Goal: Task Accomplishment & Management: Use online tool/utility

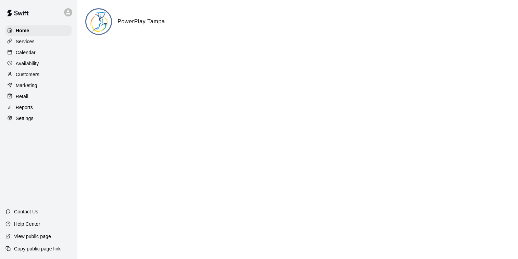
click at [24, 49] on p "Calendar" at bounding box center [26, 52] width 20 height 7
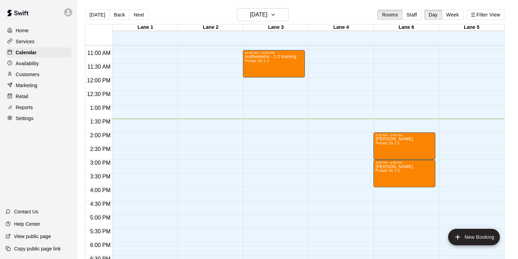
scroll to position [296, 0]
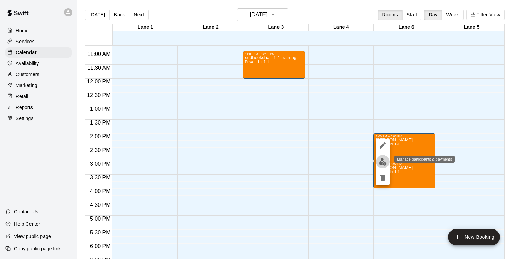
click at [387, 160] on button "edit" at bounding box center [383, 161] width 14 height 13
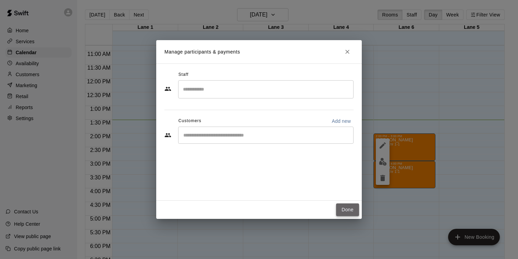
click at [346, 208] on button "Done" at bounding box center [347, 209] width 23 height 13
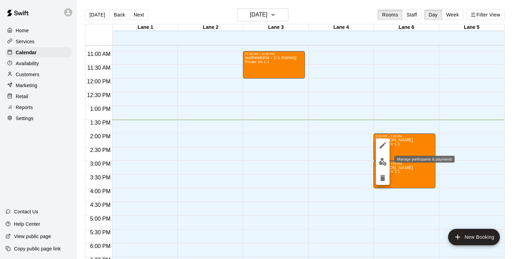
click at [383, 160] on img "edit" at bounding box center [383, 162] width 8 height 8
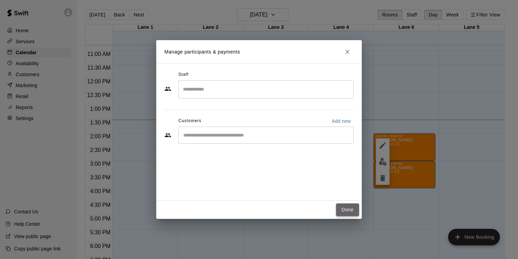
click at [342, 213] on button "Done" at bounding box center [347, 209] width 23 height 13
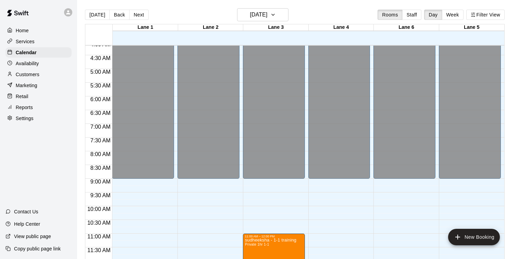
scroll to position [113, 0]
click at [27, 73] on p "Customers" at bounding box center [28, 74] width 24 height 7
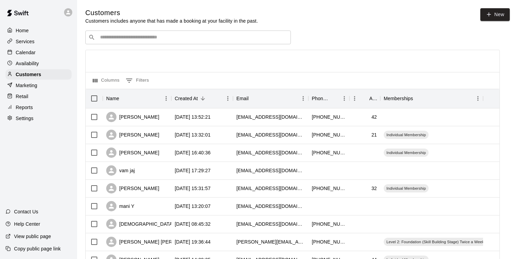
click at [138, 36] on input "Search customers by name or email" at bounding box center [193, 37] width 190 height 7
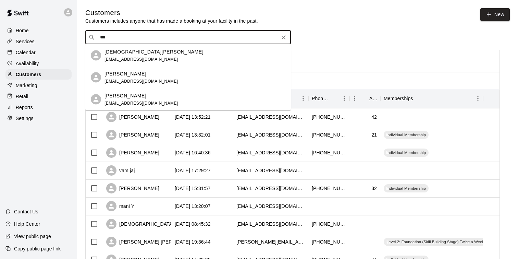
type input "****"
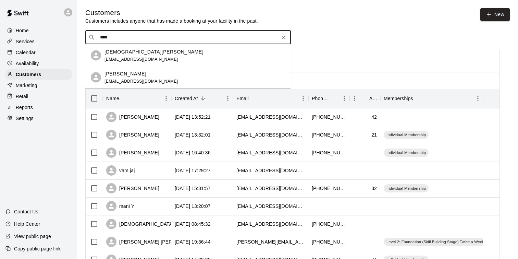
click at [175, 61] on div "Cristiana Holt cristiana3737@icloud.com" at bounding box center [194, 55] width 181 height 15
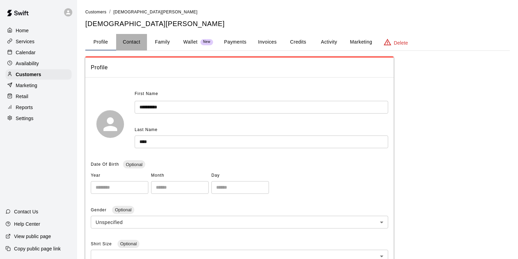
click at [132, 36] on button "Contact" at bounding box center [131, 42] width 31 height 16
select select "**"
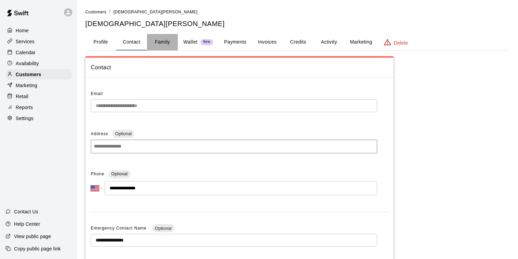
click at [164, 36] on button "Family" at bounding box center [162, 42] width 31 height 16
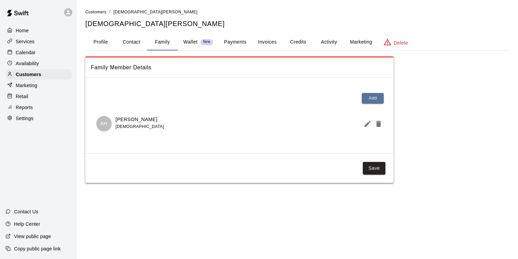
click at [192, 45] on p "Wallet" at bounding box center [190, 41] width 14 height 7
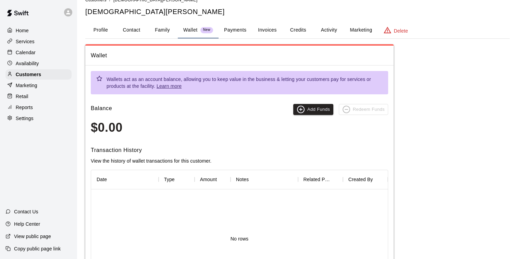
scroll to position [13, 0]
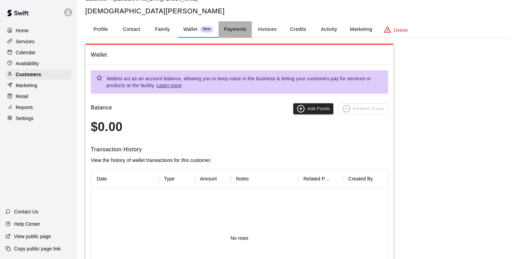
click at [235, 34] on button "Payments" at bounding box center [234, 29] width 33 height 16
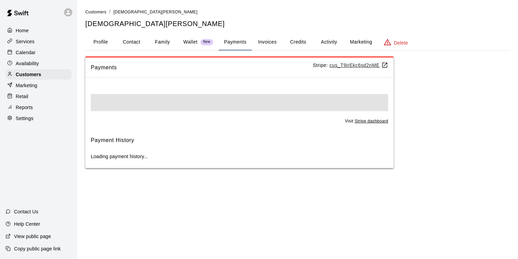
scroll to position [0, 0]
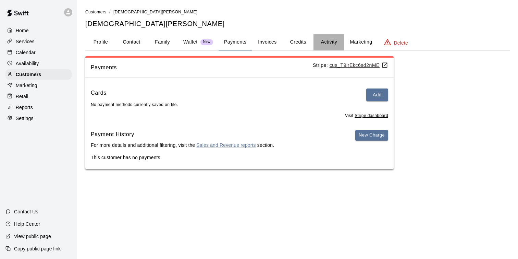
click at [329, 43] on button "Activity" at bounding box center [328, 42] width 31 height 16
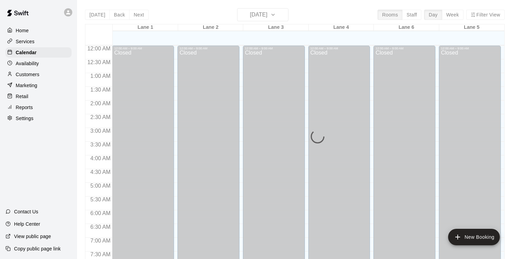
scroll to position [371, 0]
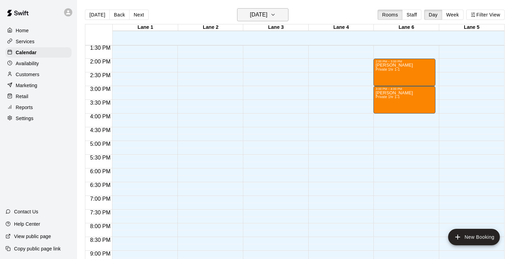
click at [276, 18] on icon "button" at bounding box center [272, 15] width 5 height 8
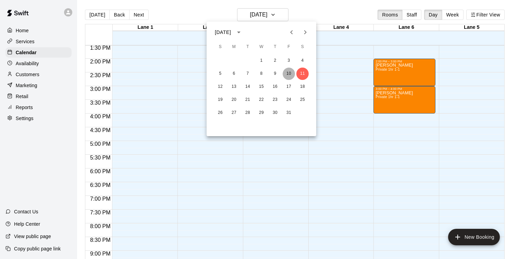
click at [290, 75] on button "10" at bounding box center [289, 73] width 12 height 12
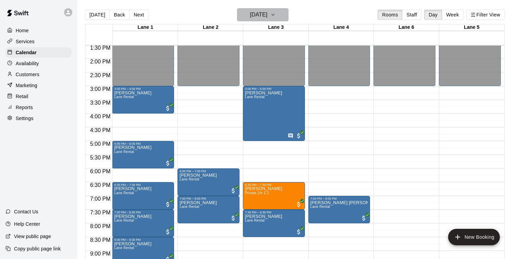
click at [276, 12] on icon "button" at bounding box center [272, 15] width 5 height 8
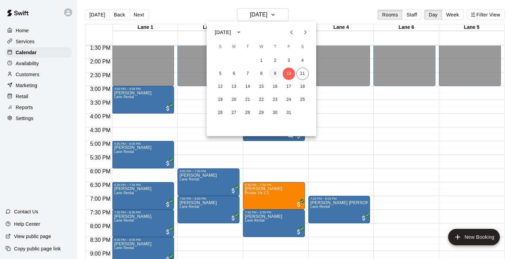
click at [275, 74] on button "9" at bounding box center [275, 73] width 12 height 12
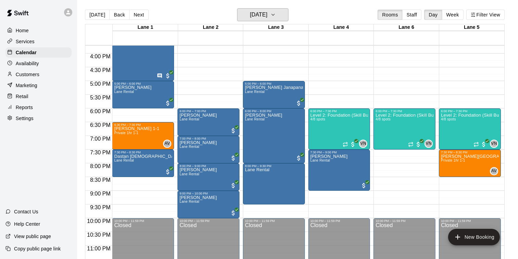
scroll to position [437, 0]
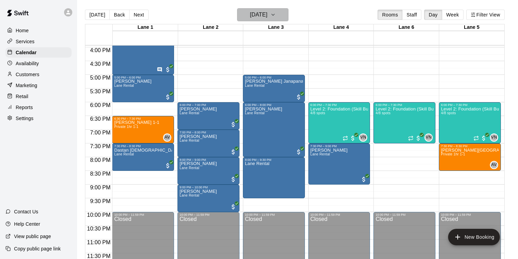
click at [279, 16] on button "Thursday Oct 09" at bounding box center [262, 14] width 51 height 13
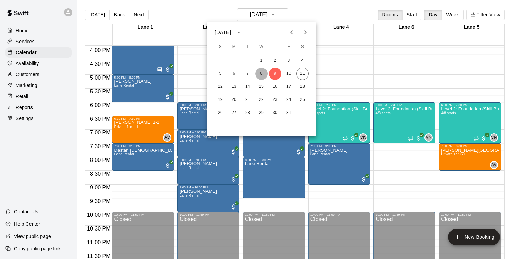
click at [261, 75] on button "8" at bounding box center [261, 73] width 12 height 12
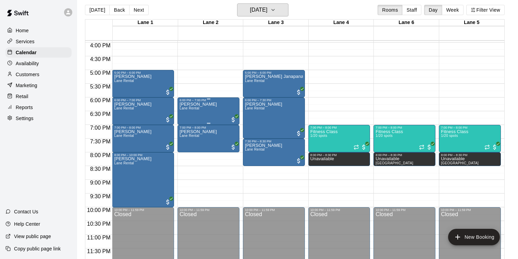
scroll to position [6, 0]
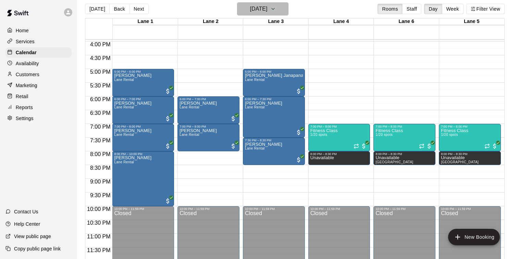
click at [267, 7] on h6 "Wednesday Oct 08" at bounding box center [258, 9] width 17 height 10
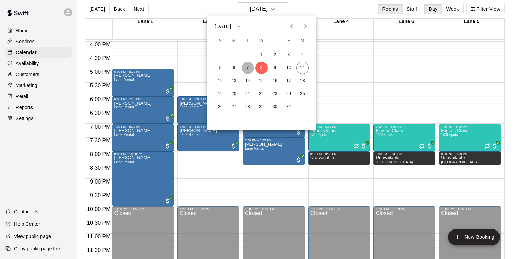
click at [245, 68] on button "7" at bounding box center [247, 68] width 12 height 12
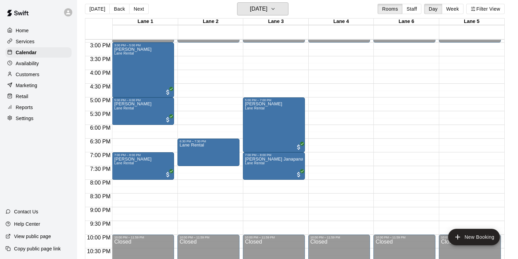
scroll to position [407, 0]
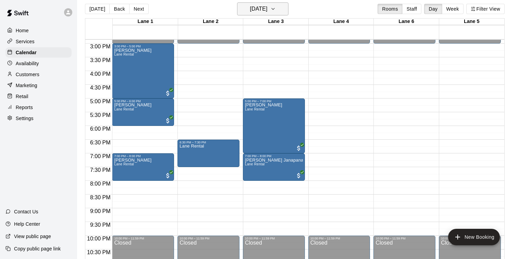
click at [276, 12] on icon "button" at bounding box center [272, 9] width 5 height 8
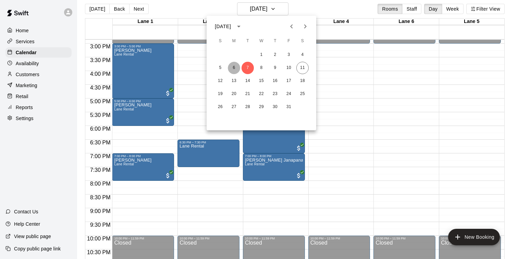
click at [235, 70] on button "6" at bounding box center [234, 68] width 12 height 12
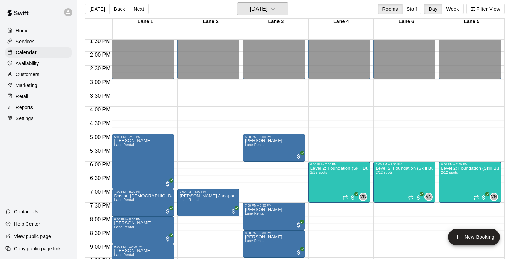
scroll to position [370, 0]
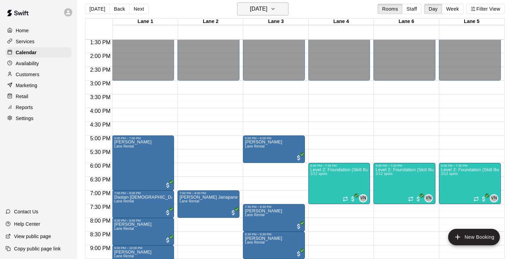
click at [276, 6] on icon "button" at bounding box center [272, 9] width 5 height 8
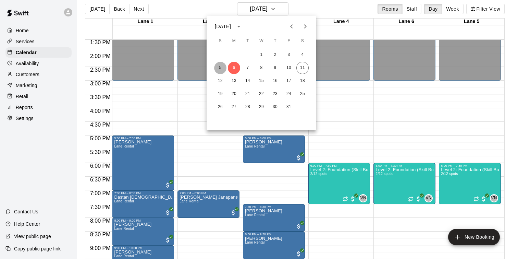
click at [220, 67] on button "5" at bounding box center [220, 68] width 12 height 12
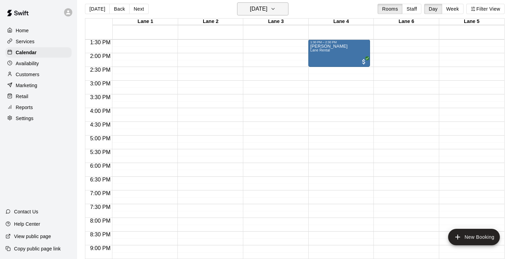
click at [276, 10] on icon "button" at bounding box center [272, 9] width 5 height 8
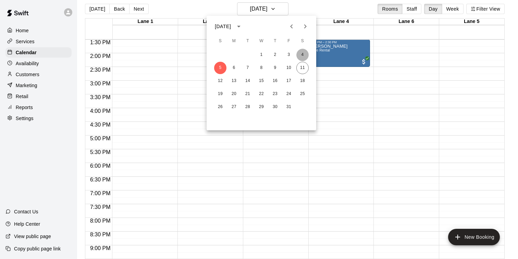
click at [303, 54] on button "4" at bounding box center [302, 55] width 12 height 12
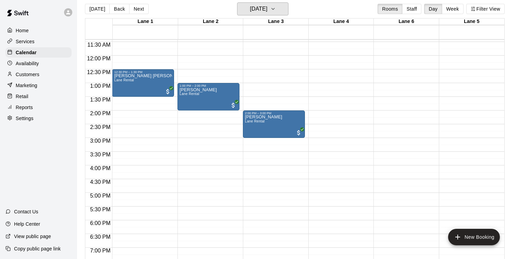
scroll to position [301, 0]
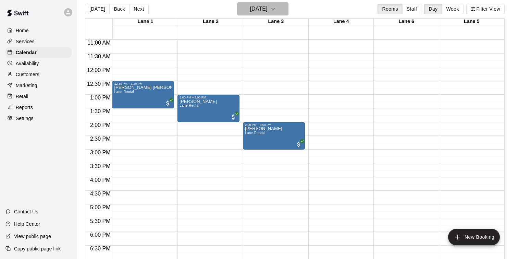
click at [276, 6] on icon "button" at bounding box center [272, 9] width 5 height 8
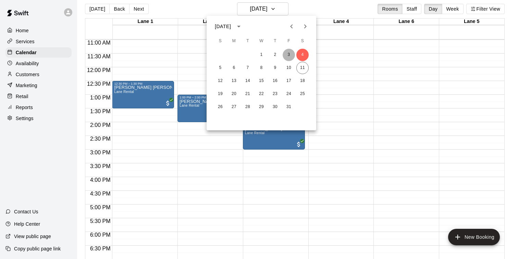
click at [291, 58] on button "3" at bounding box center [289, 55] width 12 height 12
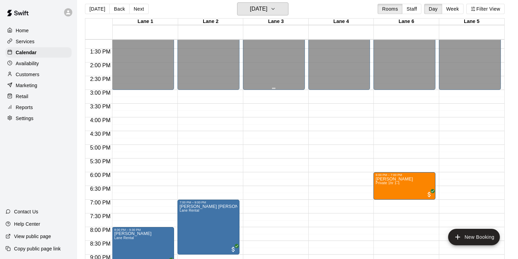
scroll to position [437, 0]
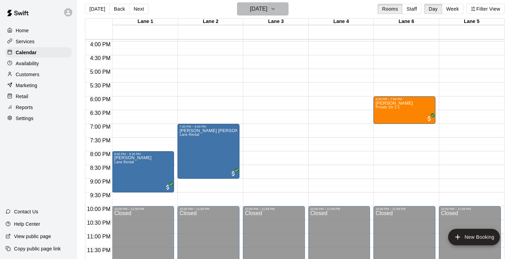
click at [276, 7] on icon "button" at bounding box center [272, 9] width 5 height 8
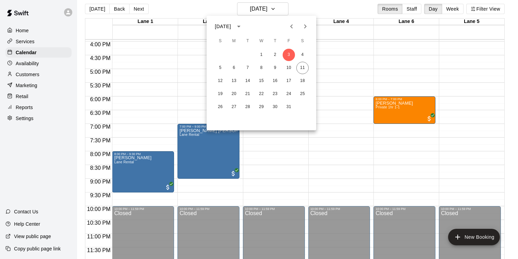
click at [434, 114] on div at bounding box center [259, 129] width 518 height 259
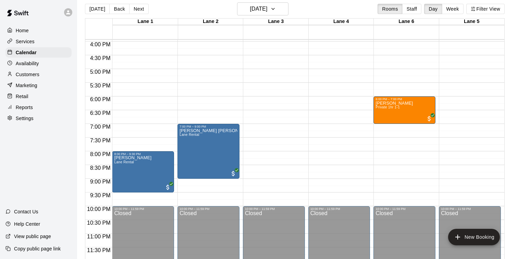
click at [427, 114] on div at bounding box center [429, 118] width 7 height 8
click at [435, 137] on img "edit" at bounding box center [433, 137] width 8 height 8
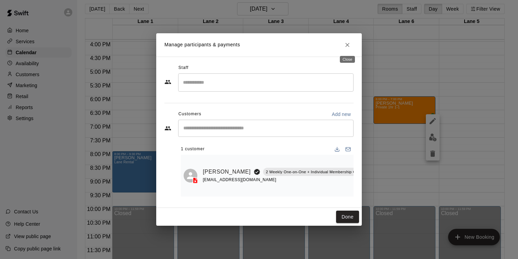
click at [350, 45] on icon "Close" at bounding box center [347, 44] width 7 height 7
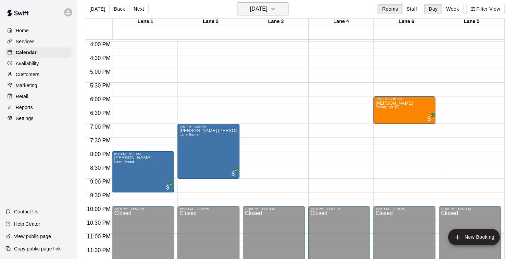
click at [276, 11] on icon "button" at bounding box center [272, 9] width 5 height 8
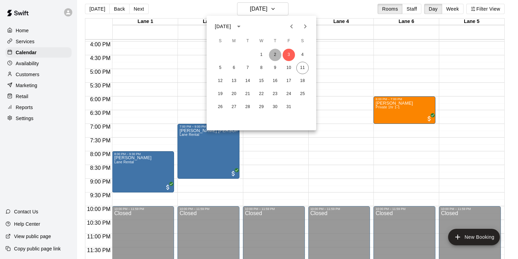
click at [277, 56] on button "2" at bounding box center [275, 55] width 12 height 12
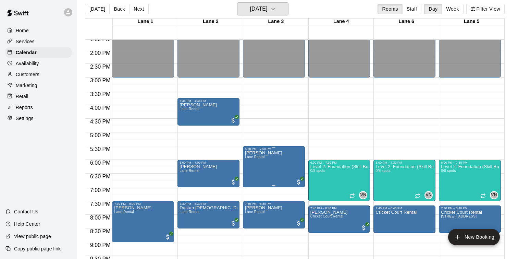
scroll to position [374, 0]
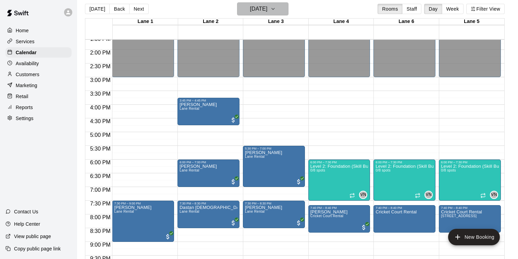
click at [280, 15] on button "Thursday Oct 02" at bounding box center [262, 8] width 51 height 13
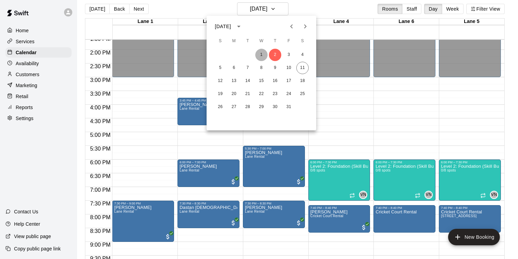
click at [263, 56] on button "1" at bounding box center [261, 55] width 12 height 12
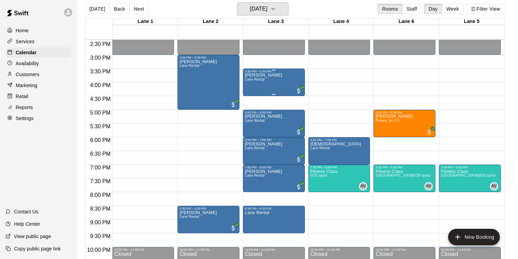
scroll to position [399, 0]
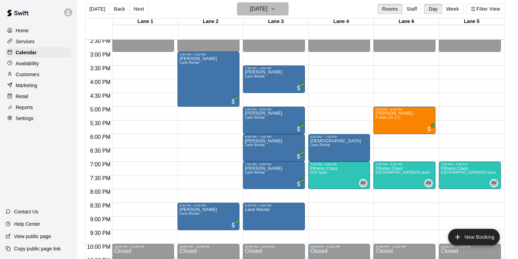
click at [276, 7] on icon "button" at bounding box center [272, 9] width 5 height 8
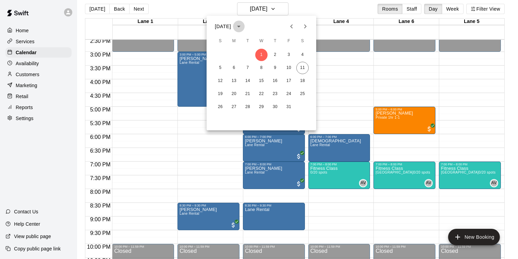
click at [240, 26] on icon "calendar view is open, switch to year view" at bounding box center [238, 27] width 3 height 2
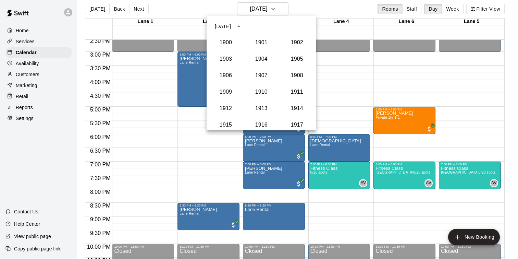
scroll to position [634, 0]
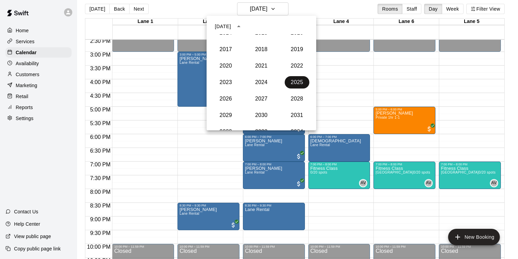
click at [296, 83] on button "2025" at bounding box center [297, 82] width 25 height 12
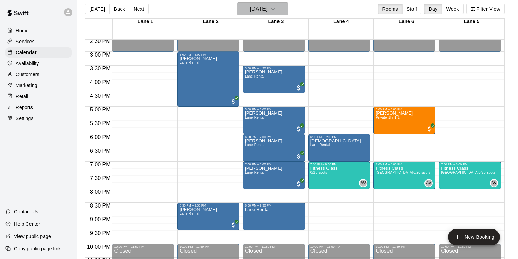
click at [267, 7] on h6 "Wednesday Oct 01" at bounding box center [258, 9] width 17 height 10
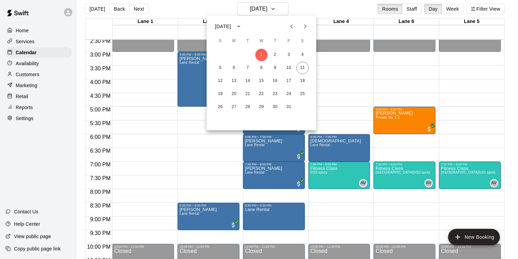
click at [289, 25] on icon "Previous month" at bounding box center [291, 26] width 8 height 8
click at [250, 108] on button "30" at bounding box center [247, 107] width 12 height 12
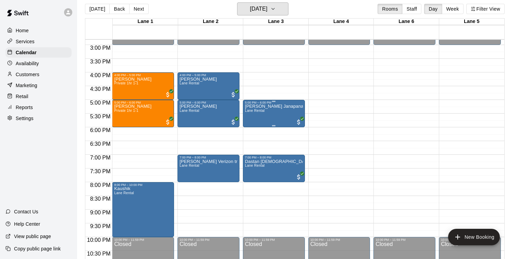
scroll to position [406, 0]
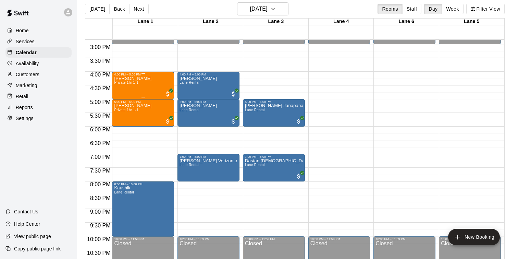
click at [150, 91] on div "Akshath Anand Private 1hr 1-1" at bounding box center [143, 205] width 58 height 259
click at [124, 101] on img "edit" at bounding box center [121, 100] width 8 height 8
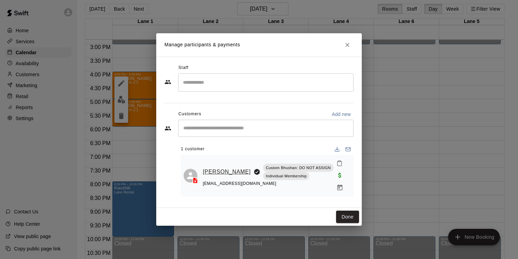
click at [206, 167] on link "Akshath Anand" at bounding box center [227, 171] width 48 height 9
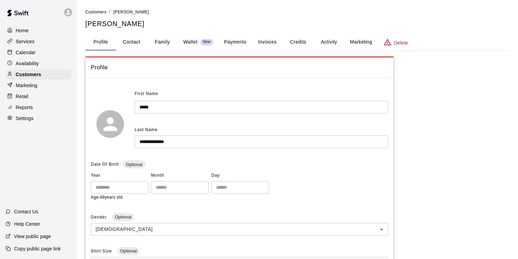
click at [300, 39] on button "Credits" at bounding box center [298, 42] width 31 height 16
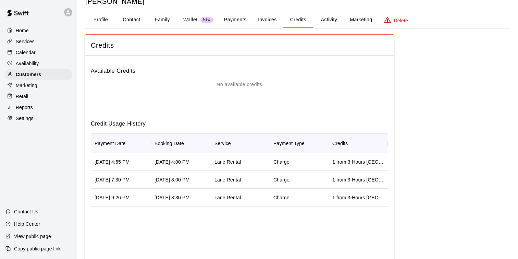
scroll to position [23, 0]
click at [330, 19] on button "Activity" at bounding box center [328, 19] width 31 height 16
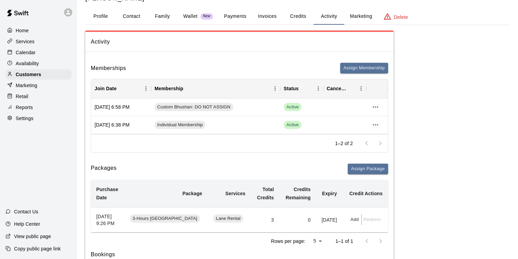
scroll to position [12, 0]
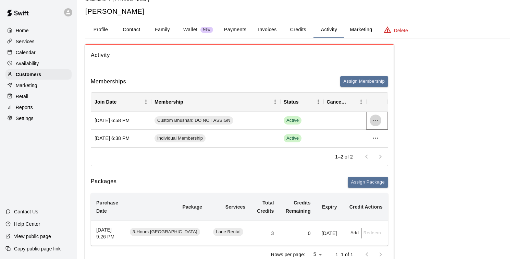
click at [374, 116] on icon "more actions" at bounding box center [375, 120] width 8 height 8
click at [384, 132] on li "View details" at bounding box center [389, 134] width 39 height 11
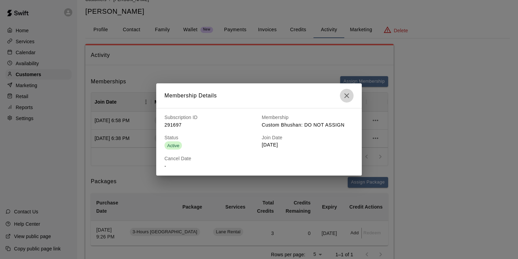
click at [348, 96] on icon "button" at bounding box center [346, 95] width 5 height 5
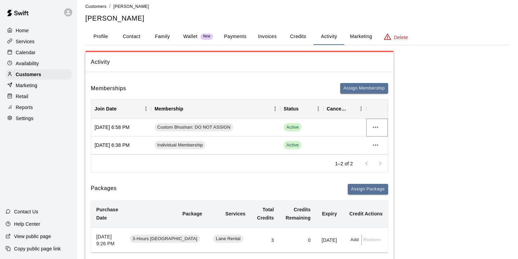
scroll to position [0, 0]
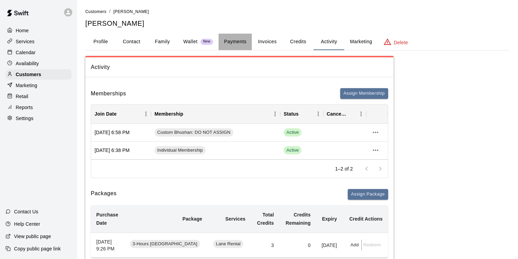
click at [243, 49] on button "Payments" at bounding box center [234, 42] width 33 height 16
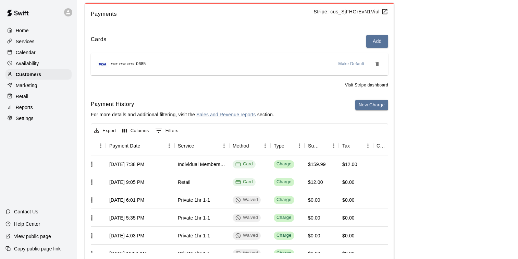
scroll to position [65, 0]
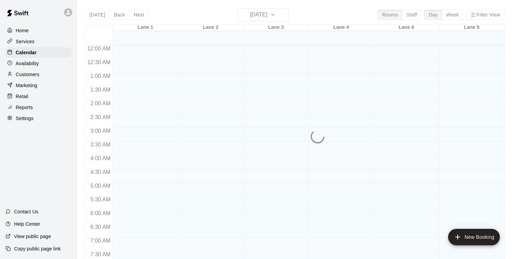
scroll to position [374, 0]
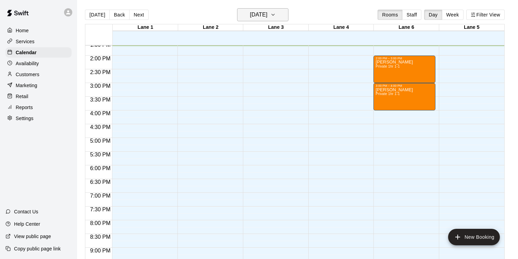
click at [276, 18] on icon "button" at bounding box center [272, 15] width 5 height 8
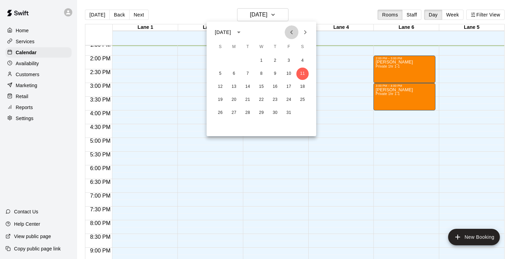
click at [286, 33] on button "Previous month" at bounding box center [292, 32] width 14 height 14
click at [249, 111] on button "30" at bounding box center [247, 113] width 12 height 12
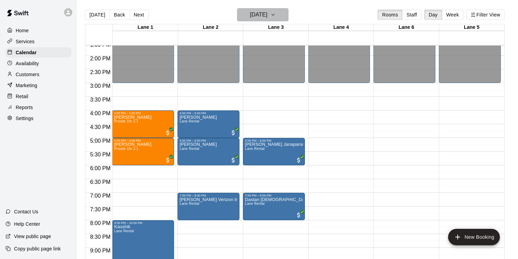
click at [267, 14] on h6 "Tuesday Sep 30" at bounding box center [258, 15] width 17 height 10
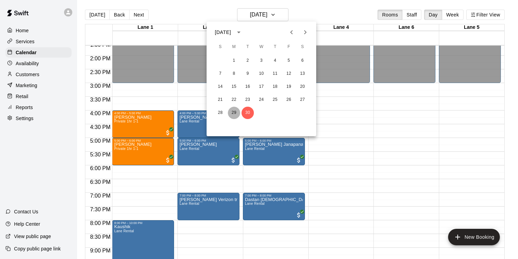
click at [236, 113] on button "29" at bounding box center [234, 113] width 12 height 12
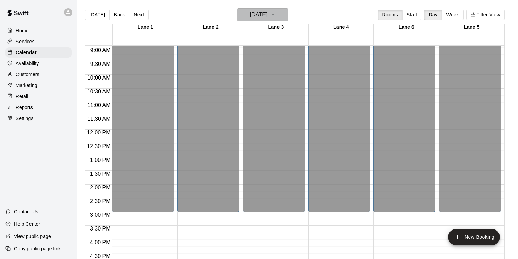
click at [267, 11] on h6 "Monday Sep 29" at bounding box center [258, 15] width 17 height 10
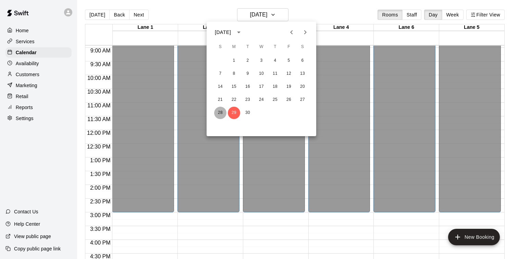
click at [218, 111] on button "28" at bounding box center [220, 113] width 12 height 12
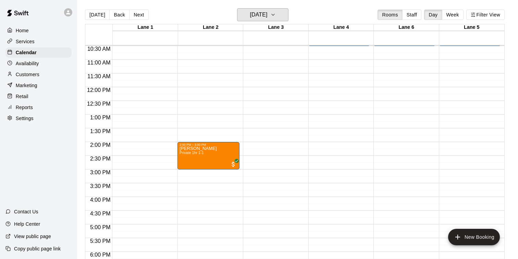
scroll to position [262, 0]
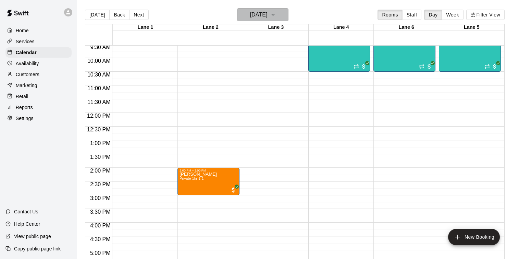
click at [267, 12] on h6 "Sunday Sep 28" at bounding box center [258, 15] width 17 height 10
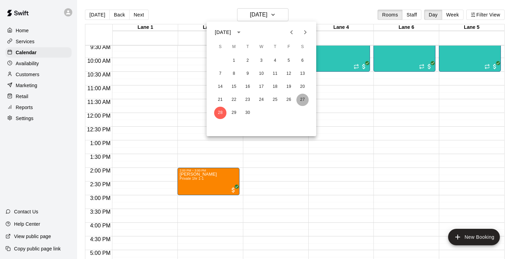
click at [303, 100] on button "27" at bounding box center [302, 99] width 12 height 12
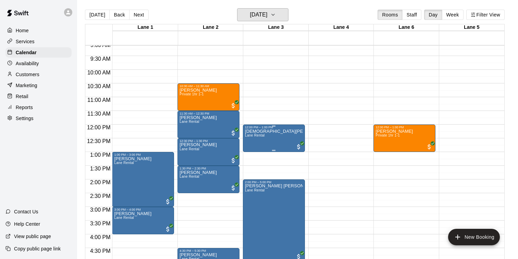
scroll to position [248, 0]
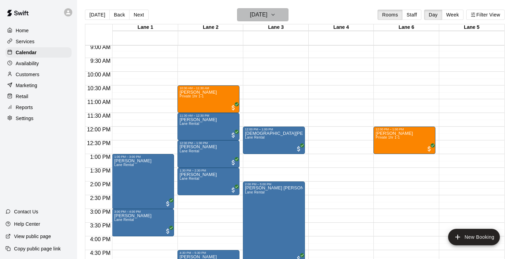
click at [276, 14] on icon "button" at bounding box center [272, 15] width 5 height 8
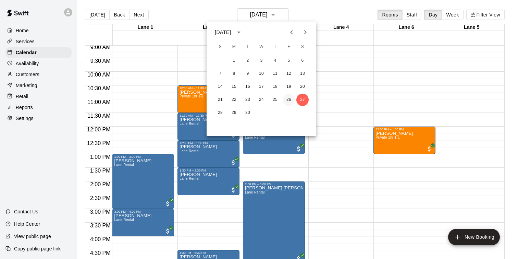
click at [291, 99] on button "26" at bounding box center [289, 99] width 12 height 12
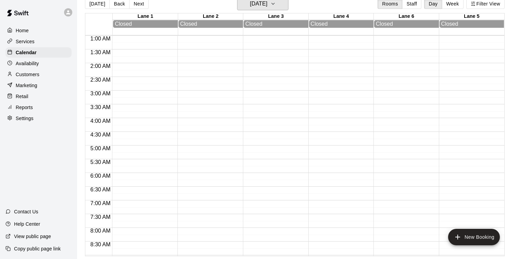
scroll to position [0, 0]
click at [274, 3] on icon "button" at bounding box center [273, 3] width 3 height 1
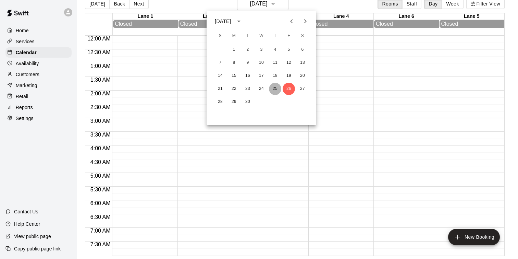
click at [278, 89] on button "25" at bounding box center [275, 89] width 12 height 12
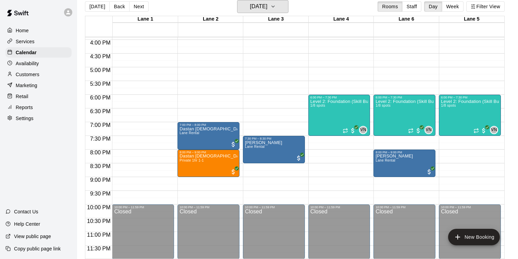
scroll to position [437, 0]
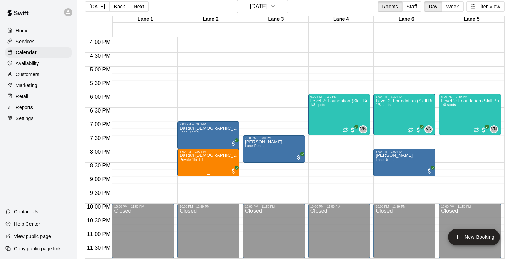
click at [187, 174] on img "edit" at bounding box center [187, 177] width 8 height 8
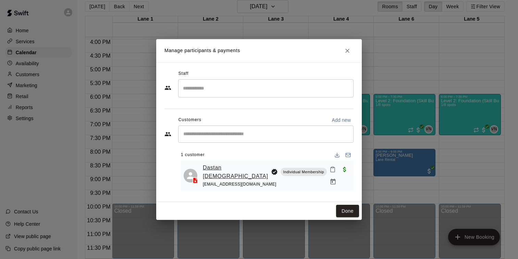
click at [217, 166] on link "Dastan Islam" at bounding box center [235, 171] width 65 height 17
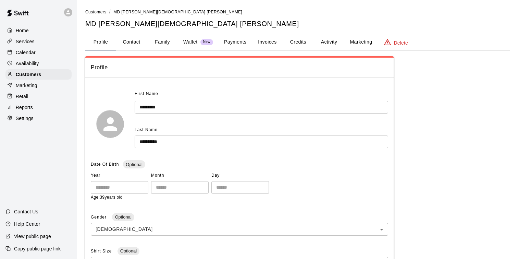
click at [326, 40] on button "Activity" at bounding box center [328, 42] width 31 height 16
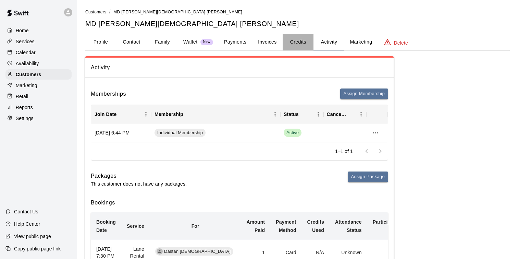
click at [300, 42] on button "Credits" at bounding box center [298, 42] width 31 height 16
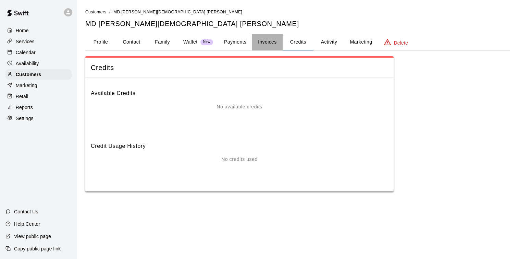
click at [265, 44] on button "Invoices" at bounding box center [267, 42] width 31 height 16
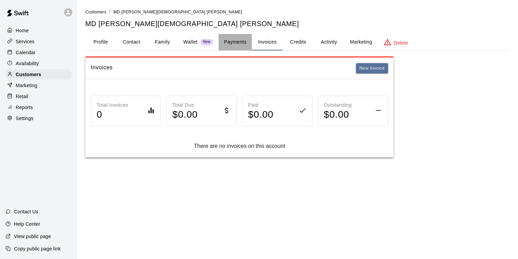
click at [238, 41] on button "Payments" at bounding box center [234, 42] width 33 height 16
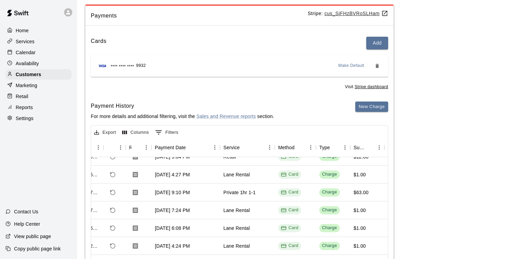
scroll to position [80, 0]
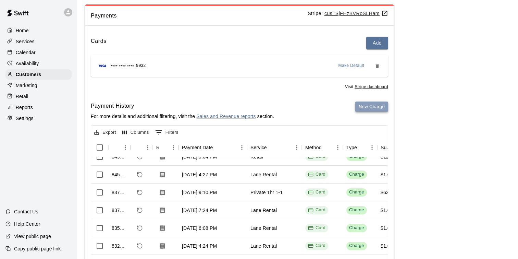
click at [365, 104] on button "New Charge" at bounding box center [371, 106] width 33 height 11
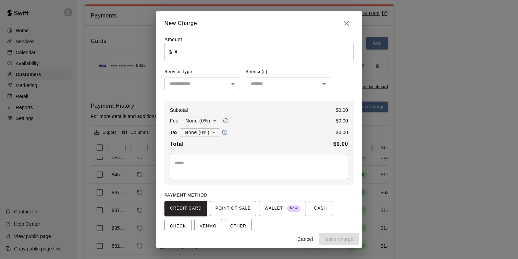
scroll to position [7, 0]
click at [232, 82] on icon "Open" at bounding box center [233, 82] width 8 height 8
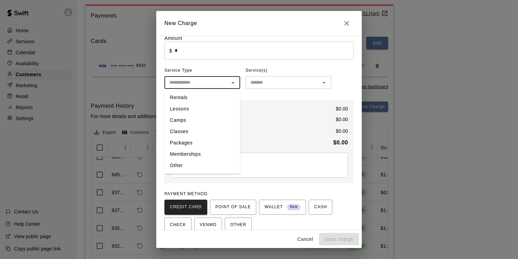
click at [211, 130] on li "Classes" at bounding box center [202, 131] width 76 height 11
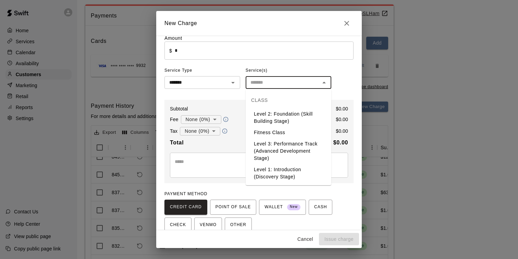
click at [276, 85] on input "text" at bounding box center [283, 82] width 70 height 9
click at [237, 87] on div "******* ​" at bounding box center [202, 82] width 76 height 13
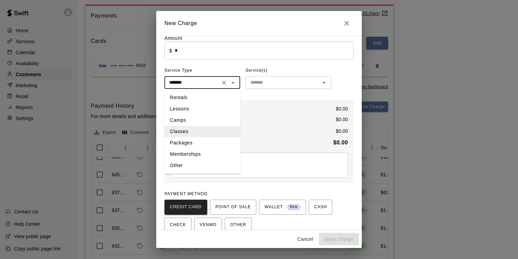
click at [200, 107] on li "Lessons" at bounding box center [202, 108] width 76 height 11
type input "*******"
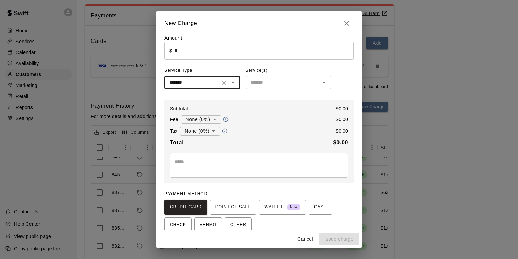
click at [276, 88] on div "​" at bounding box center [289, 82] width 86 height 13
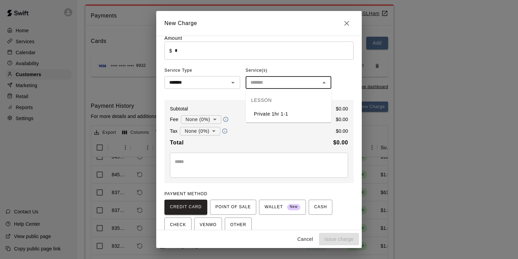
click at [275, 117] on li "Private 1hr 1-1" at bounding box center [289, 113] width 86 height 11
type input "**********"
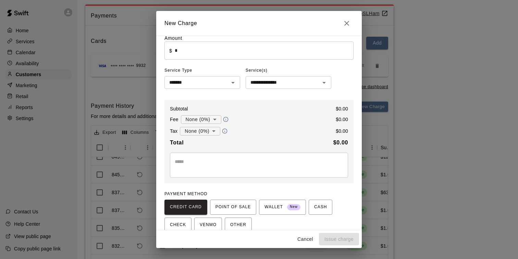
click at [343, 91] on div "**********" at bounding box center [258, 145] width 189 height 220
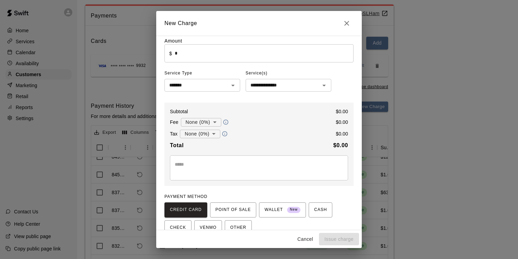
scroll to position [0, 0]
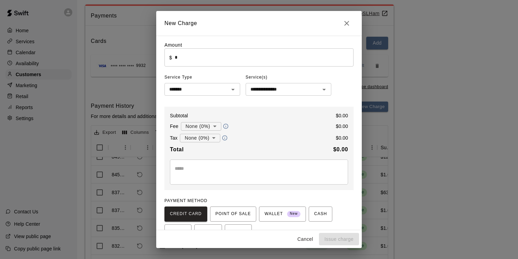
click at [250, 47] on div "Amount ​ $ * ​" at bounding box center [258, 53] width 189 height 25
click at [249, 51] on input "*" at bounding box center [264, 57] width 179 height 18
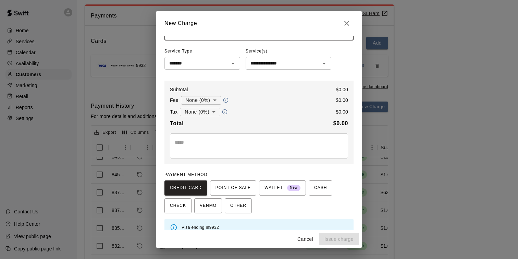
scroll to position [38, 0]
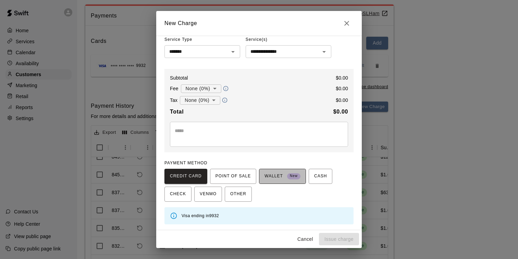
click at [273, 171] on span "WALLET New" at bounding box center [282, 176] width 36 height 11
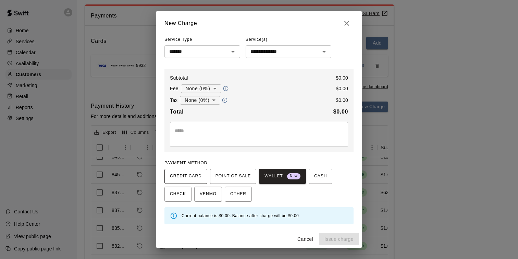
click at [200, 177] on span "CREDIT CARD" at bounding box center [186, 176] width 32 height 11
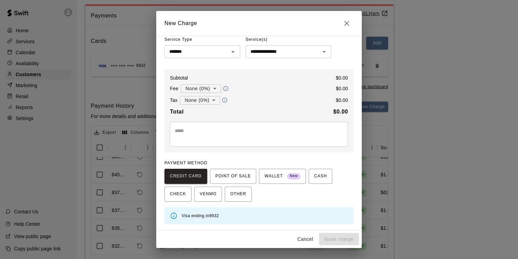
scroll to position [0, 0]
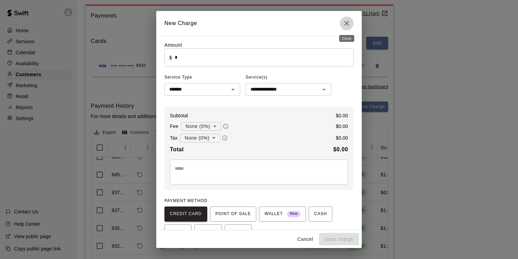
click at [348, 21] on icon "Close" at bounding box center [346, 23] width 8 height 8
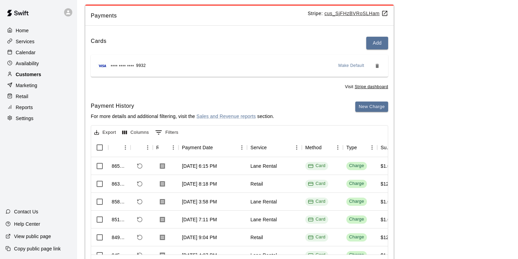
click at [51, 75] on div "Customers" at bounding box center [38, 74] width 66 height 10
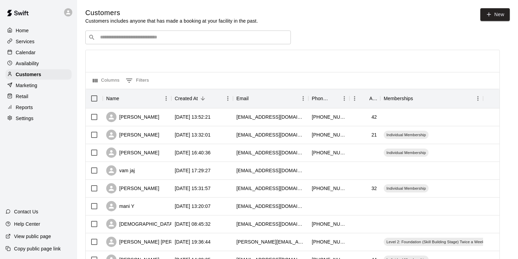
click at [129, 37] on input "Search customers by name or email" at bounding box center [193, 37] width 190 height 7
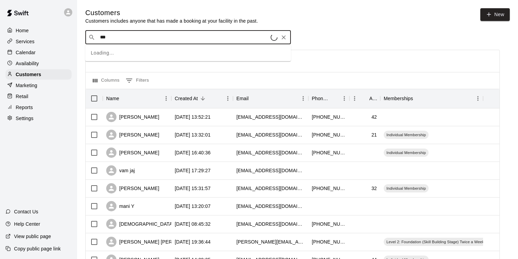
type input "****"
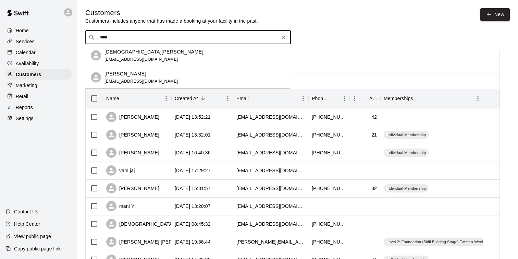
click at [171, 60] on div "Cristiana Holt cristiana3737@icloud.com" at bounding box center [194, 55] width 181 height 15
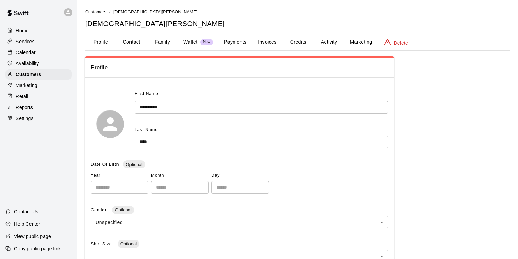
click at [167, 42] on button "Family" at bounding box center [162, 42] width 31 height 16
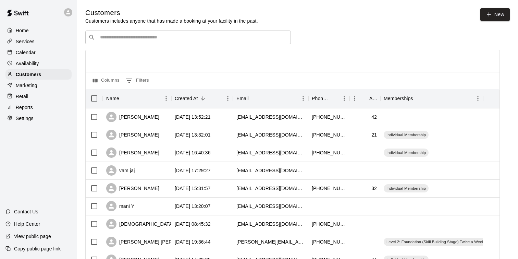
click at [122, 42] on div "​ ​" at bounding box center [187, 37] width 205 height 14
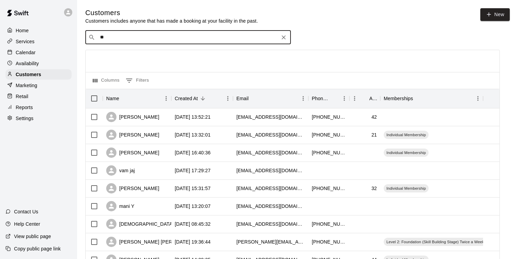
type input "***"
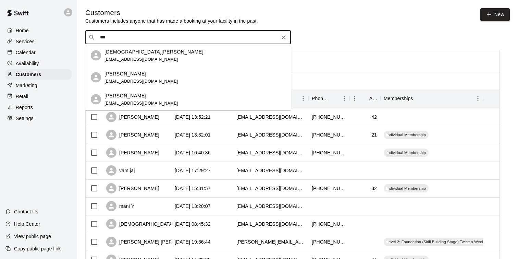
click at [126, 100] on div "Alberto Holt cristiana3737@icloud.com" at bounding box center [141, 99] width 74 height 15
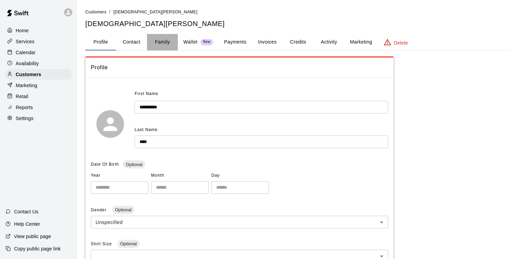
click at [172, 39] on button "Family" at bounding box center [162, 42] width 31 height 16
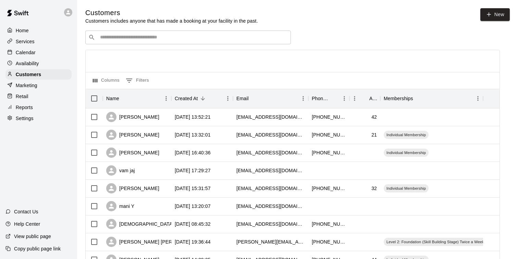
click at [160, 33] on div "​ ​" at bounding box center [187, 37] width 205 height 14
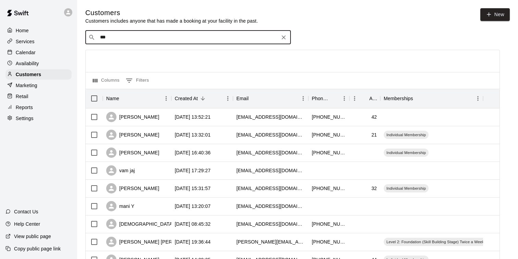
type input "****"
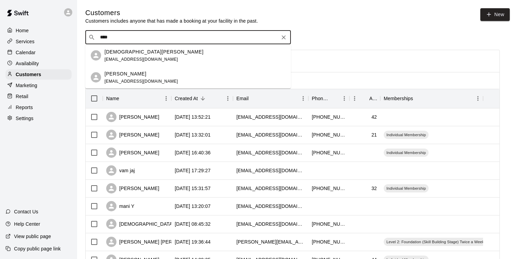
click at [142, 77] on div "Alberto Holt cristiana3737@icloud.com" at bounding box center [141, 77] width 74 height 15
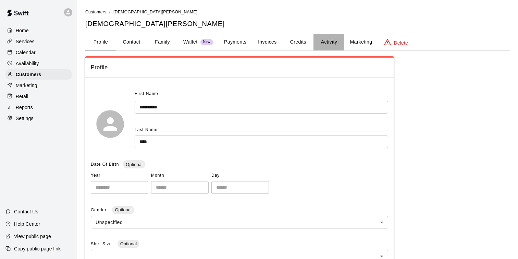
click at [339, 42] on button "Activity" at bounding box center [328, 42] width 31 height 16
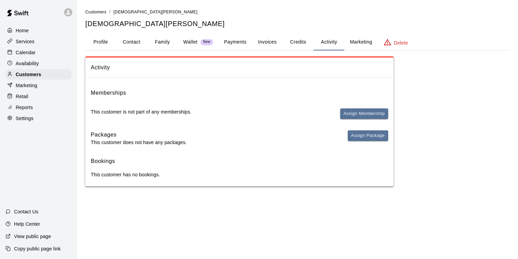
click at [264, 41] on button "Invoices" at bounding box center [267, 42] width 31 height 16
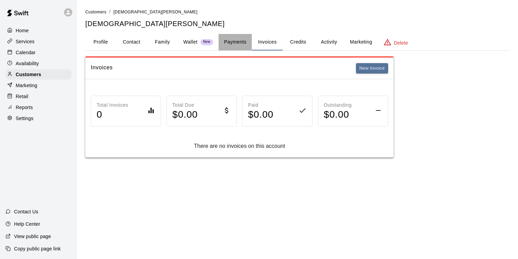
click at [242, 40] on button "Payments" at bounding box center [234, 42] width 33 height 16
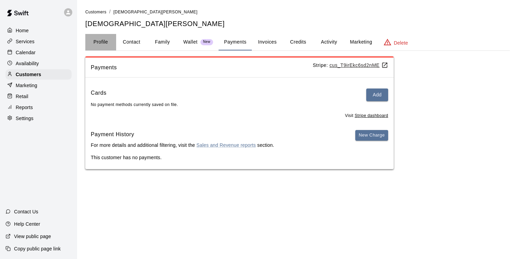
click at [108, 41] on button "Profile" at bounding box center [100, 42] width 31 height 16
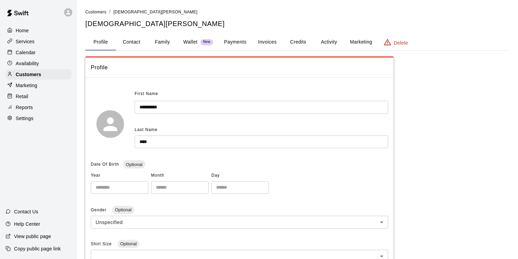
click at [124, 41] on button "Contact" at bounding box center [131, 42] width 31 height 16
select select "**"
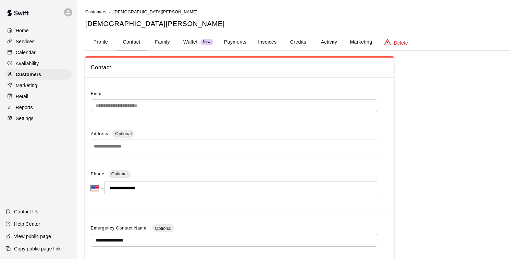
click at [165, 41] on button "Family" at bounding box center [162, 42] width 31 height 16
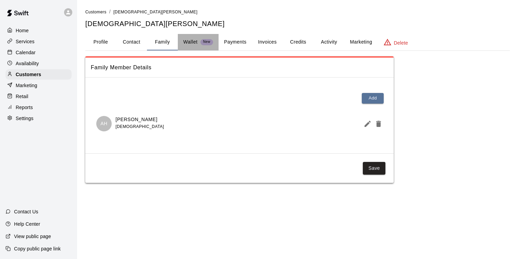
click at [184, 41] on p "Wallet" at bounding box center [190, 41] width 14 height 7
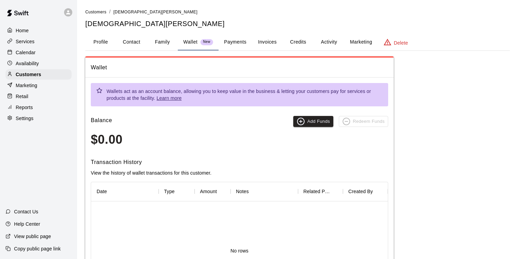
click at [235, 42] on button "Payments" at bounding box center [234, 42] width 33 height 16
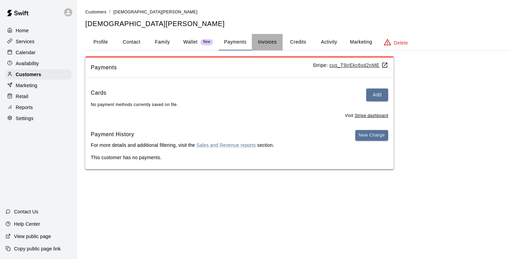
click at [272, 38] on button "Invoices" at bounding box center [267, 42] width 31 height 16
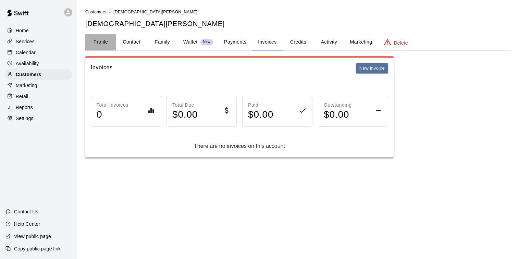
click at [100, 40] on button "Profile" at bounding box center [100, 42] width 31 height 16
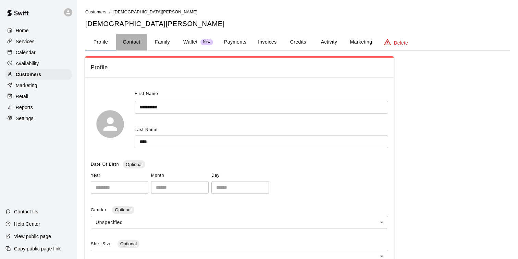
click at [128, 42] on button "Contact" at bounding box center [131, 42] width 31 height 16
select select "**"
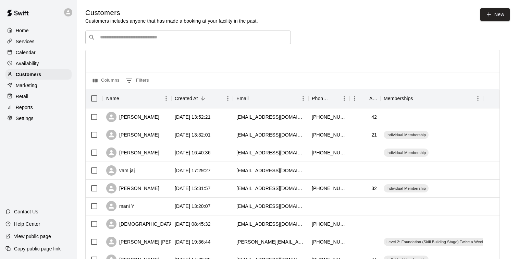
click at [149, 43] on div "​ ​" at bounding box center [187, 37] width 205 height 14
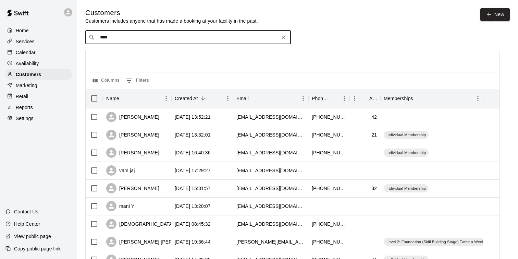
type input "*****"
click at [136, 60] on span "[EMAIL_ADDRESS][DOMAIN_NAME]" at bounding box center [141, 59] width 74 height 5
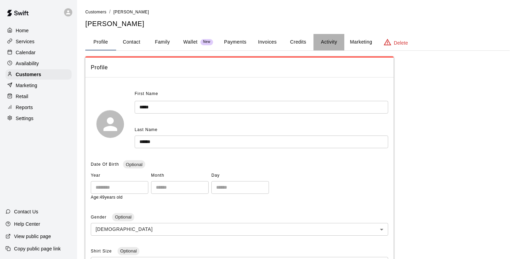
click at [331, 46] on button "Activity" at bounding box center [328, 42] width 31 height 16
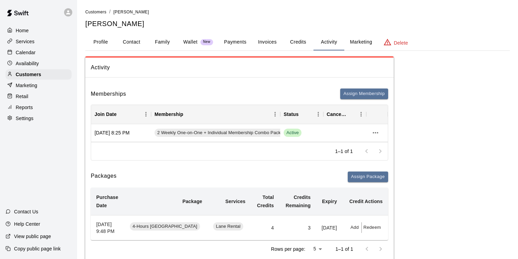
click at [232, 45] on button "Payments" at bounding box center [234, 42] width 33 height 16
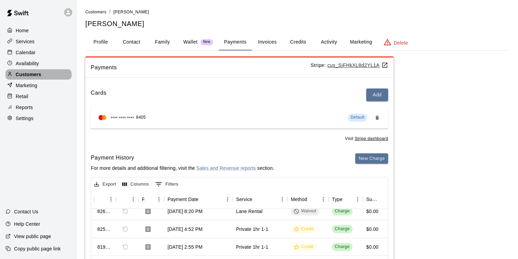
click at [38, 75] on p "Customers" at bounding box center [28, 74] width 25 height 7
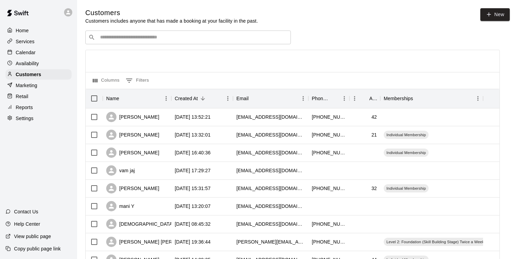
click at [142, 37] on input "Search customers by name or email" at bounding box center [193, 37] width 190 height 7
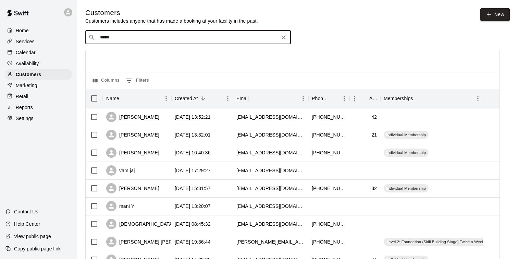
type input "******"
click at [125, 55] on p "Hemang Shrimanker" at bounding box center [125, 51] width 42 height 7
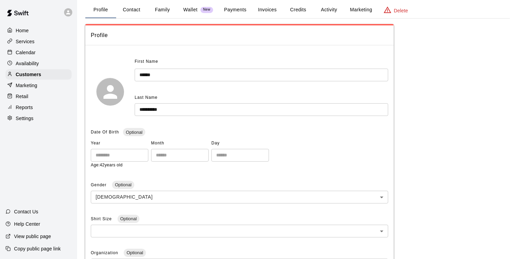
scroll to position [33, 0]
click at [306, 11] on button "Credits" at bounding box center [298, 9] width 31 height 16
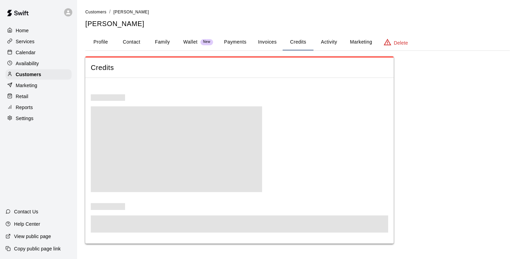
scroll to position [0, 0]
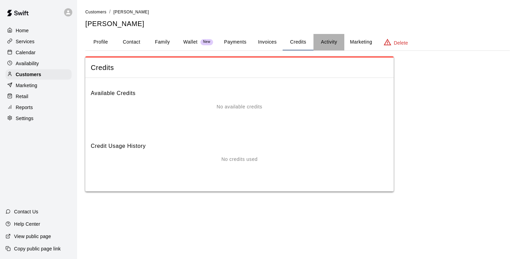
click at [337, 46] on button "Activity" at bounding box center [328, 42] width 31 height 16
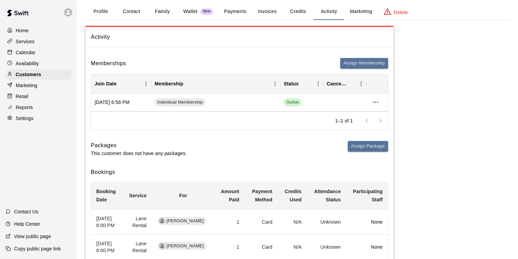
scroll to position [22, 0]
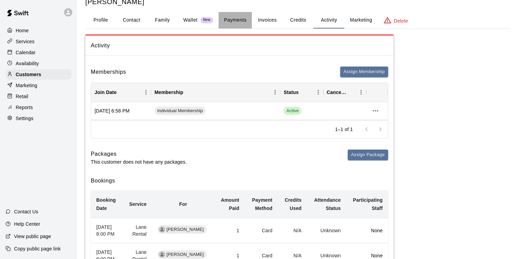
click at [229, 24] on button "Payments" at bounding box center [234, 20] width 33 height 16
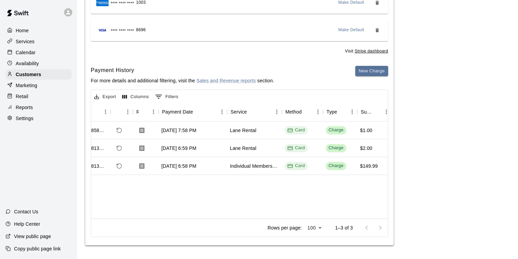
scroll to position [0, 20]
click at [38, 43] on div "Services" at bounding box center [38, 41] width 66 height 10
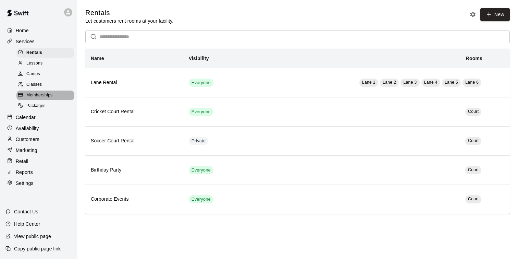
click at [59, 93] on div "Memberships" at bounding box center [45, 95] width 58 height 10
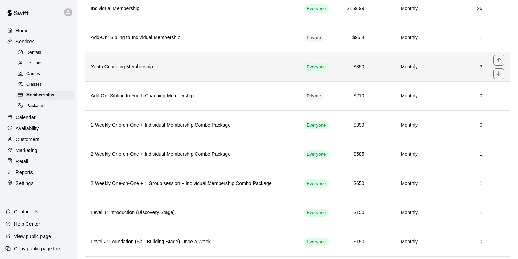
scroll to position [149, 0]
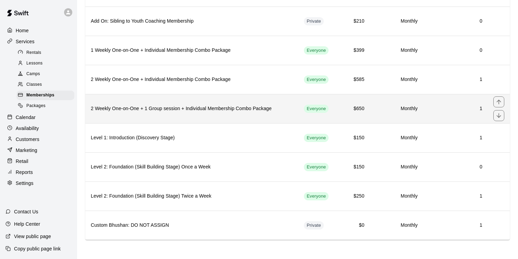
click at [255, 119] on th "2 Weekly One-on-One + 1 Group session + Individual Membership Combo Package" at bounding box center [191, 108] width 213 height 29
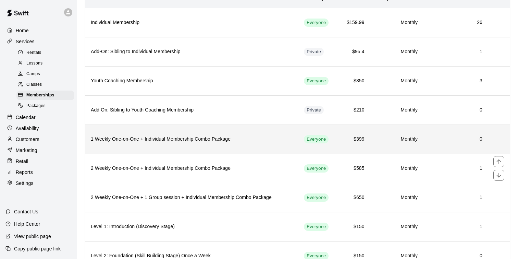
scroll to position [63, 0]
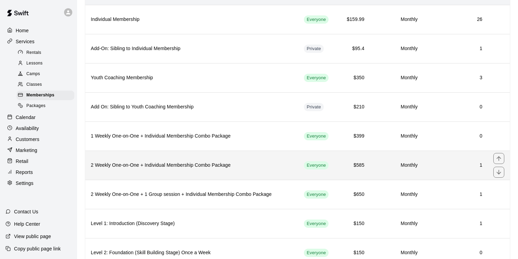
click at [144, 172] on th "2 Weekly One-on-One + Individual Membership Combo Package" at bounding box center [191, 164] width 213 height 29
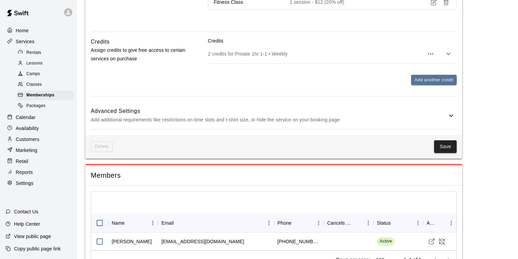
scroll to position [681, 0]
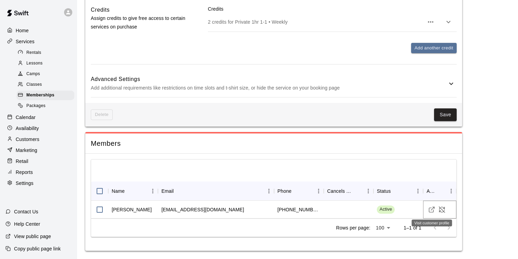
click at [431, 209] on line "Visit customer profile" at bounding box center [432, 208] width 3 height 3
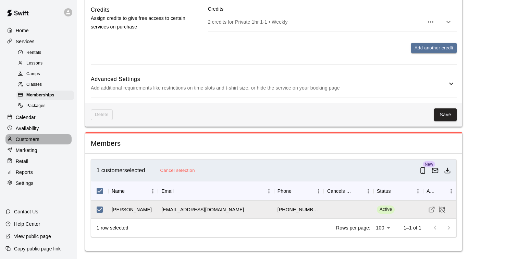
click at [36, 142] on div "Customers" at bounding box center [38, 139] width 66 height 10
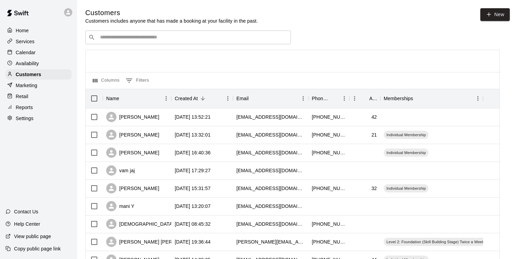
click at [149, 42] on div "​ ​" at bounding box center [187, 37] width 205 height 14
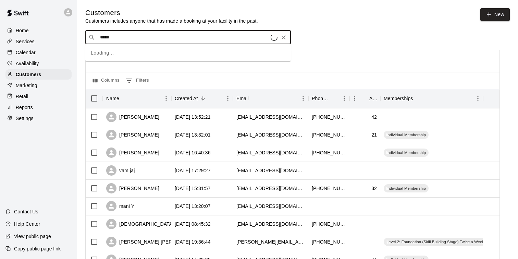
type input "******"
click at [138, 52] on p "Maksud Indawala" at bounding box center [125, 51] width 42 height 7
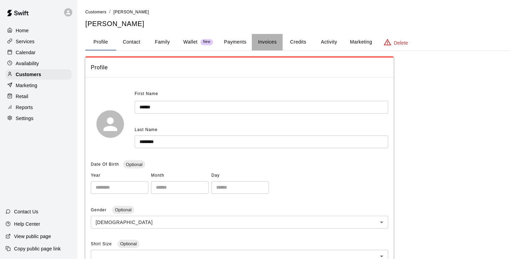
click at [272, 44] on button "Invoices" at bounding box center [267, 42] width 31 height 16
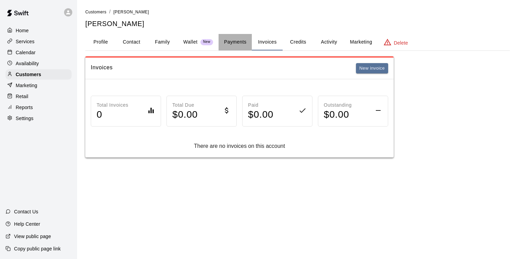
click at [245, 48] on button "Payments" at bounding box center [234, 42] width 33 height 16
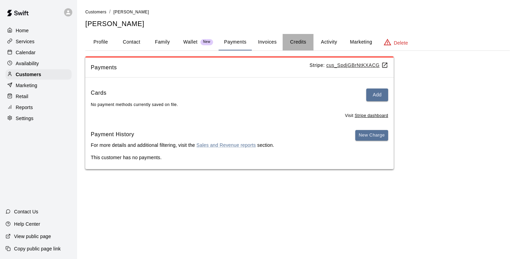
click at [300, 43] on button "Credits" at bounding box center [298, 42] width 31 height 16
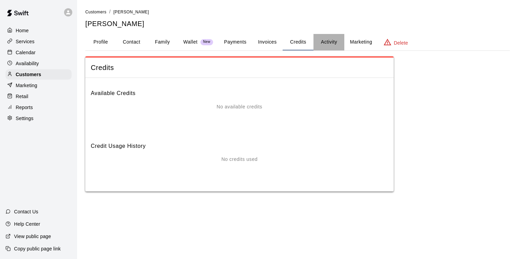
click at [329, 38] on button "Activity" at bounding box center [328, 42] width 31 height 16
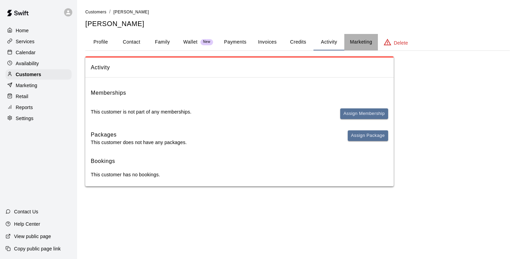
click at [363, 42] on button "Marketing" at bounding box center [360, 42] width 33 height 16
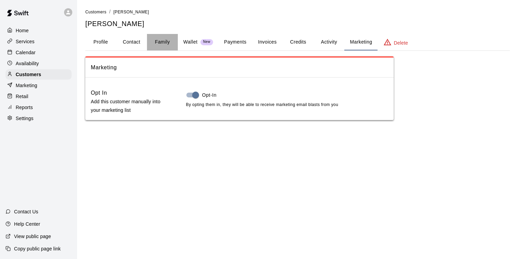
click at [162, 45] on button "Family" at bounding box center [162, 42] width 31 height 16
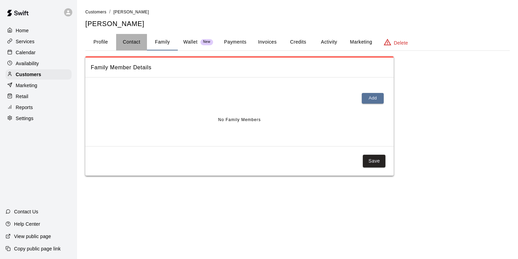
click at [135, 45] on button "Contact" at bounding box center [131, 42] width 31 height 16
select select "**"
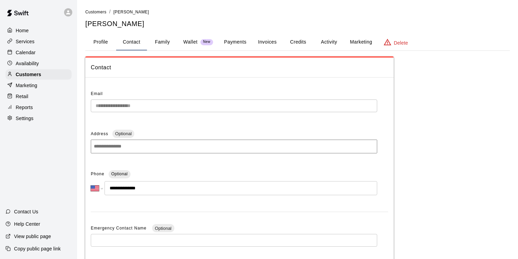
click at [166, 43] on button "Family" at bounding box center [162, 42] width 31 height 16
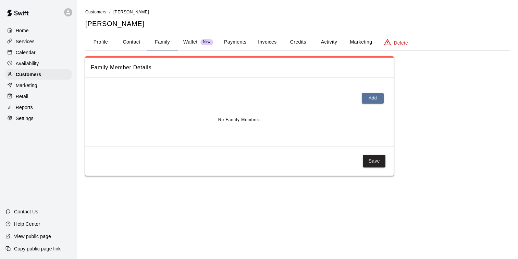
click at [102, 45] on button "Profile" at bounding box center [100, 42] width 31 height 16
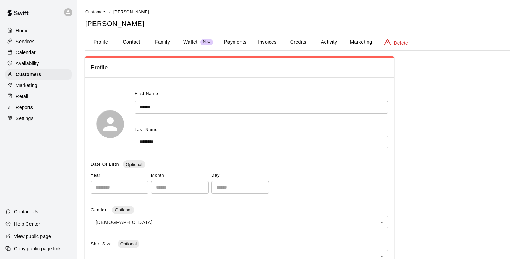
click at [188, 40] on p "Wallet" at bounding box center [190, 41] width 14 height 7
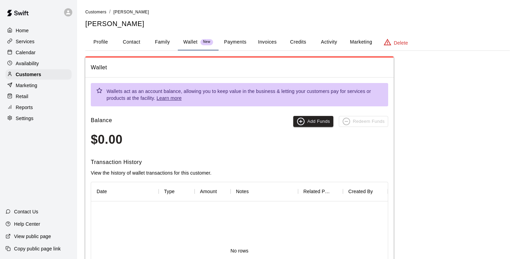
click at [38, 54] on div "Calendar" at bounding box center [38, 52] width 66 height 10
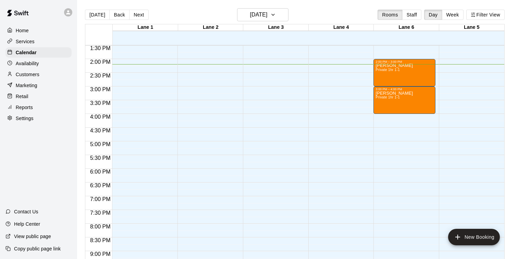
scroll to position [370, 0]
click at [146, 122] on div "12:00 AM – 9:00 AM Closed 10:00 PM – 11:59 PM Closed" at bounding box center [143, 5] width 62 height 658
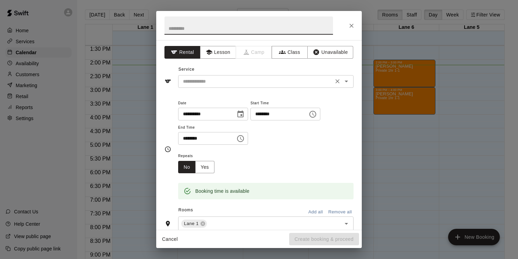
click at [349, 82] on icon "Open" at bounding box center [346, 81] width 8 height 8
click at [352, 24] on icon "Close" at bounding box center [351, 26] width 4 height 4
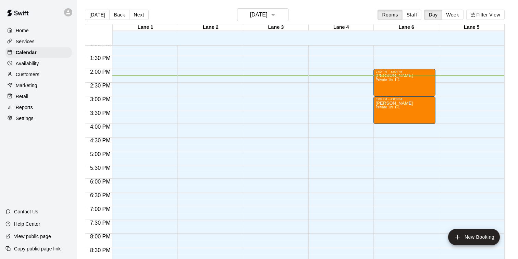
scroll to position [364, 0]
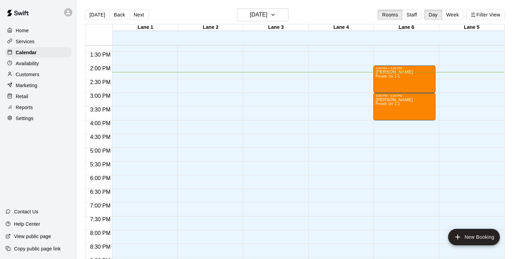
click at [261, 98] on div "12:00 AM – 9:00 AM Closed 11:00 AM – 12:00 PM sudheeksha - 1-1 training Private…" at bounding box center [274, 11] width 62 height 658
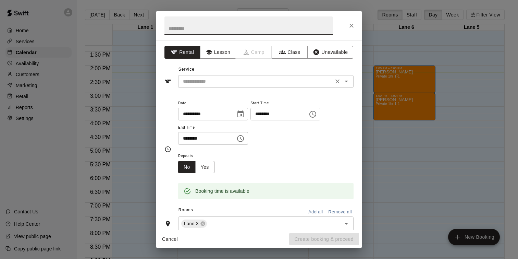
click at [345, 83] on icon "Open" at bounding box center [346, 81] width 8 height 8
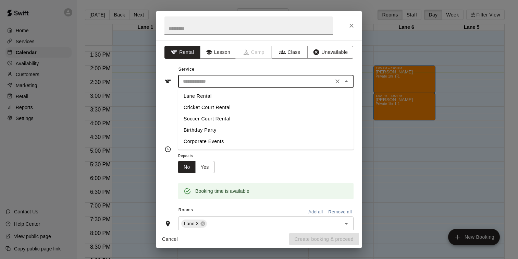
click at [202, 94] on li "Lane Rental" at bounding box center [265, 95] width 175 height 11
type input "**********"
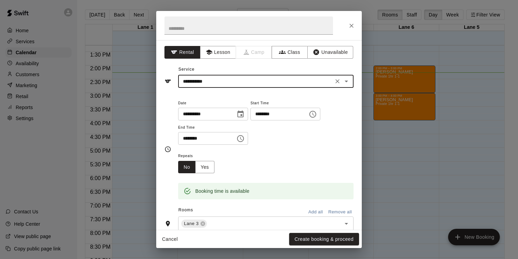
scroll to position [10, 0]
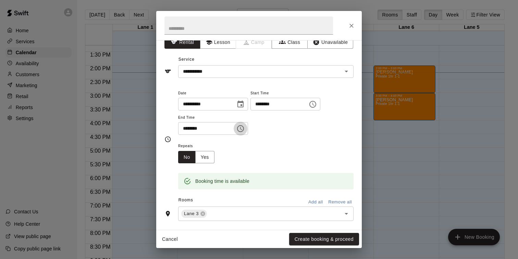
click at [241, 130] on icon "Choose time, selected time is 3:30 PM" at bounding box center [240, 128] width 8 height 8
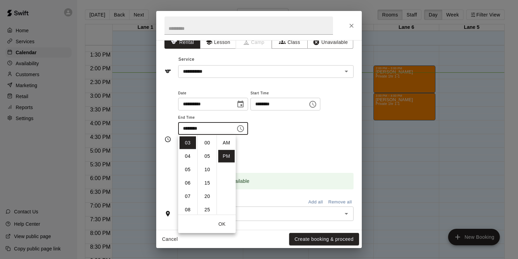
scroll to position [12, 0]
click at [192, 159] on li "04" at bounding box center [187, 156] width 16 height 13
click at [209, 142] on li "00" at bounding box center [207, 142] width 16 height 13
type input "********"
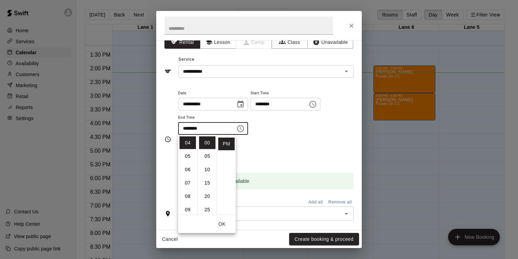
click at [293, 138] on div "**********" at bounding box center [265, 115] width 175 height 53
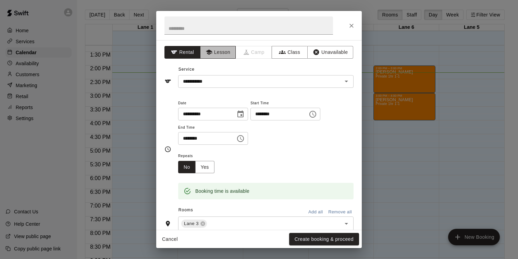
click at [219, 57] on button "Lesson" at bounding box center [218, 52] width 36 height 13
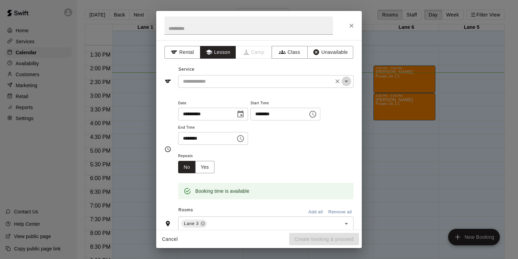
click at [349, 83] on icon "Open" at bounding box center [346, 81] width 8 height 8
click at [178, 55] on button "Rental" at bounding box center [182, 52] width 36 height 13
click at [348, 82] on icon "Open" at bounding box center [346, 81] width 8 height 8
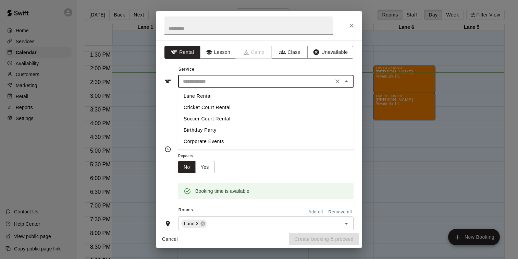
click at [225, 98] on li "Lane Rental" at bounding box center [265, 95] width 175 height 11
type input "**********"
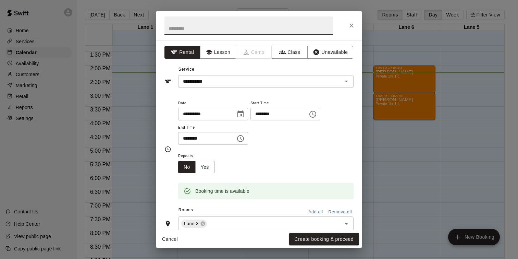
click at [273, 25] on input "text" at bounding box center [248, 25] width 168 height 18
click at [315, 239] on button "Create booking & proceed" at bounding box center [324, 239] width 70 height 13
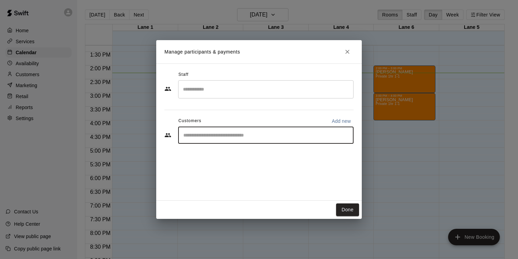
click at [233, 134] on input "Start typing to search customers..." at bounding box center [265, 135] width 169 height 7
type input "******"
drag, startPoint x: 233, startPoint y: 143, endPoint x: 232, endPoint y: 151, distance: 7.3
click at [232, 151] on p "Maksud Indawala" at bounding box center [218, 150] width 42 height 7
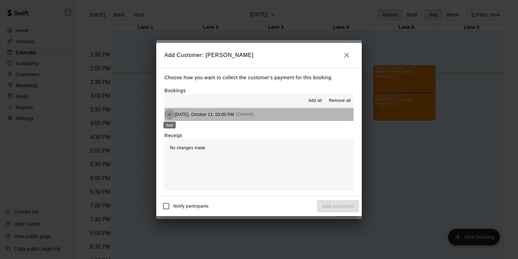
click at [170, 114] on icon "Add" at bounding box center [169, 114] width 4 height 4
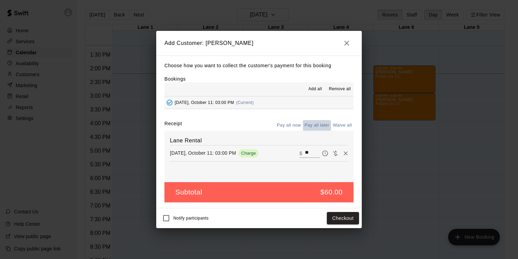
click at [315, 127] on button "Pay all later" at bounding box center [317, 125] width 28 height 11
click at [322, 215] on button "Add customer" at bounding box center [338, 218] width 42 height 13
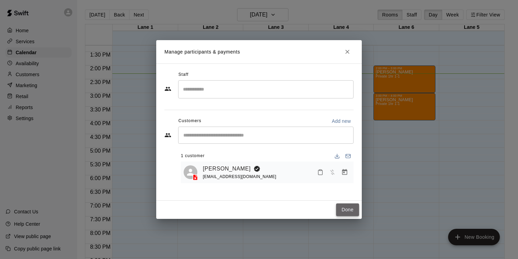
click at [345, 212] on button "Done" at bounding box center [347, 209] width 23 height 13
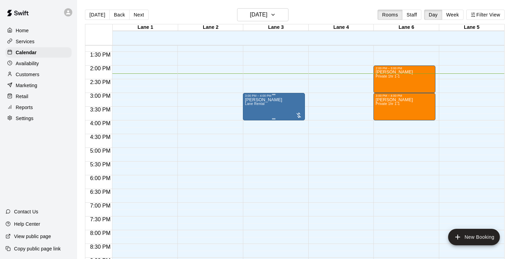
click at [299, 115] on div at bounding box center [298, 115] width 7 height 7
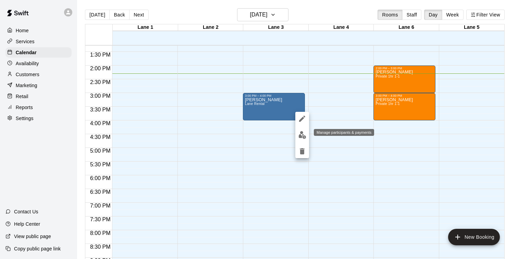
click at [301, 135] on img "edit" at bounding box center [302, 135] width 8 height 8
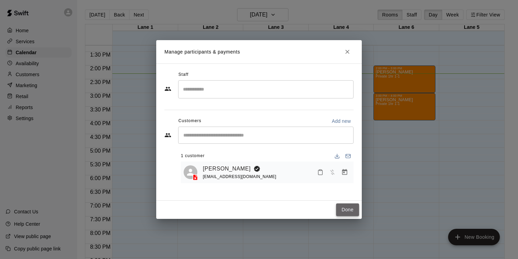
click at [347, 213] on button "Done" at bounding box center [347, 209] width 23 height 13
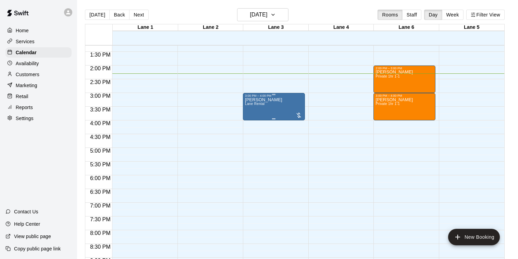
click at [272, 100] on p "Maksud Indawala" at bounding box center [263, 100] width 37 height 0
click at [253, 127] on button "edit" at bounding box center [252, 122] width 14 height 13
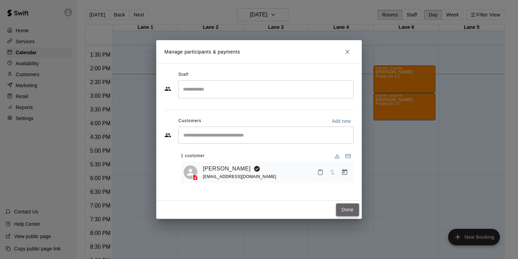
click at [345, 207] on button "Done" at bounding box center [347, 209] width 23 height 13
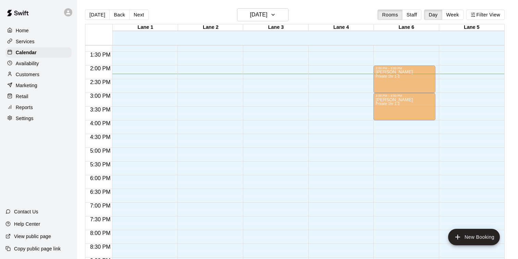
click at [298, 117] on div at bounding box center [298, 115] width 7 height 7
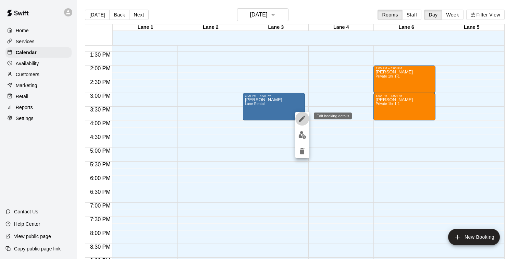
click at [302, 121] on icon "edit" at bounding box center [302, 118] width 8 height 8
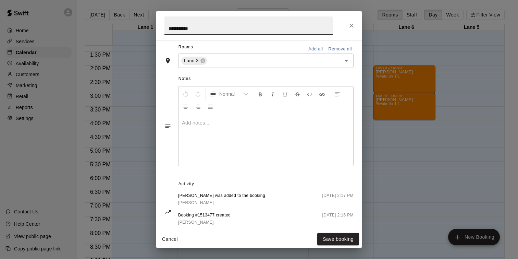
scroll to position [176, 0]
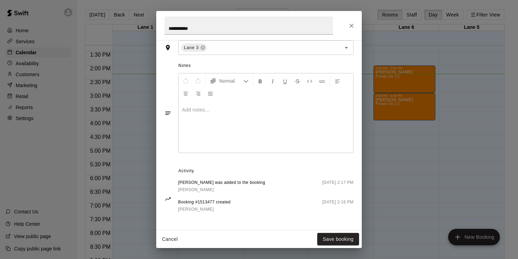
click at [260, 131] on div at bounding box center [265, 126] width 175 height 51
click at [351, 26] on icon "Close" at bounding box center [351, 25] width 7 height 7
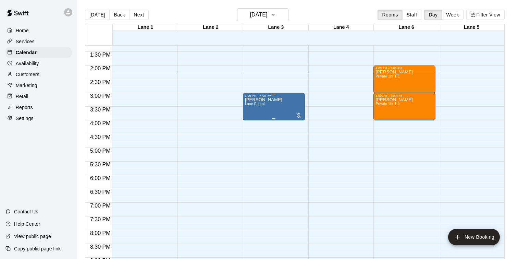
click at [277, 100] on p "Maksud Indawala" at bounding box center [263, 100] width 37 height 0
click at [253, 123] on img "edit" at bounding box center [252, 123] width 8 height 8
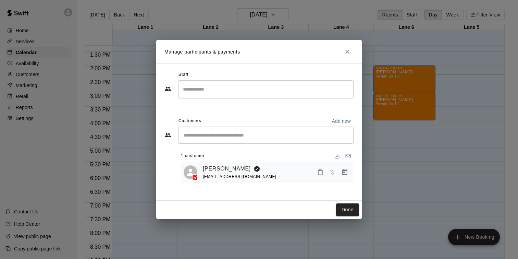
click at [242, 171] on link "Maksud Indawala" at bounding box center [227, 168] width 48 height 9
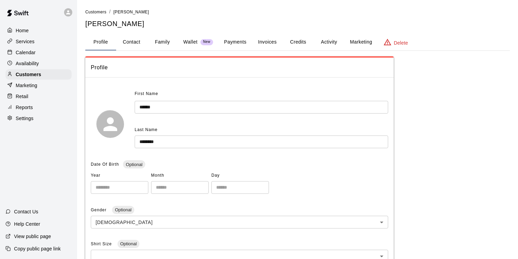
click at [332, 43] on button "Activity" at bounding box center [328, 42] width 31 height 16
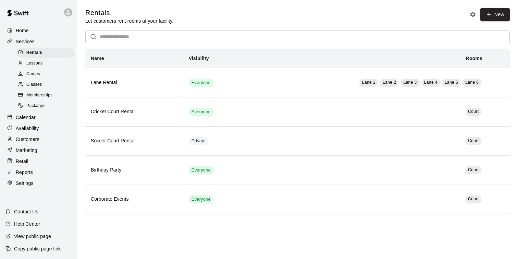
click at [55, 97] on div "Memberships" at bounding box center [45, 95] width 58 height 10
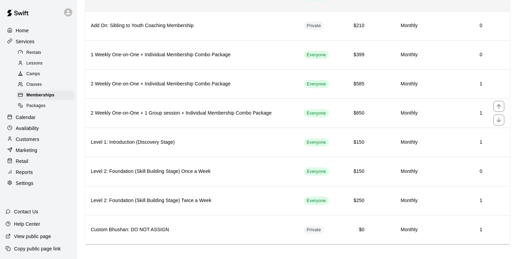
scroll to position [149, 0]
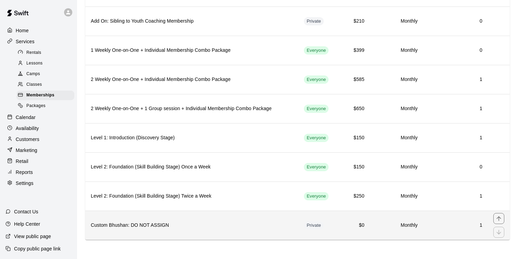
click at [206, 223] on h6 "Custom Bhushan: DO NOT ASSIGN" at bounding box center [192, 225] width 202 height 8
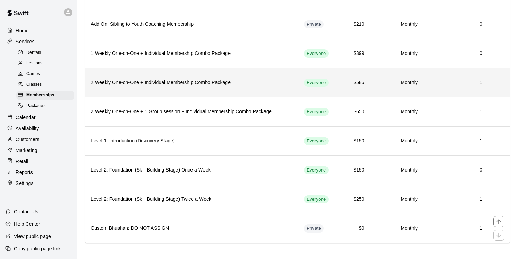
scroll to position [149, 0]
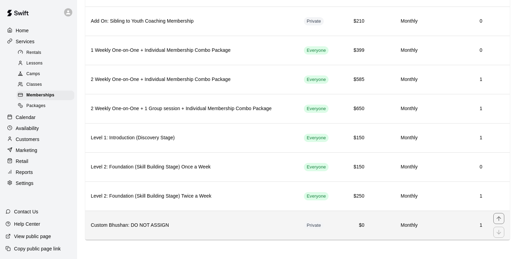
click at [229, 220] on th "Custom Bhushan: DO NOT ASSIGN" at bounding box center [191, 224] width 213 height 29
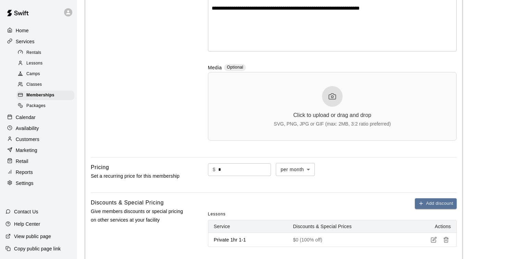
scroll to position [164, 0]
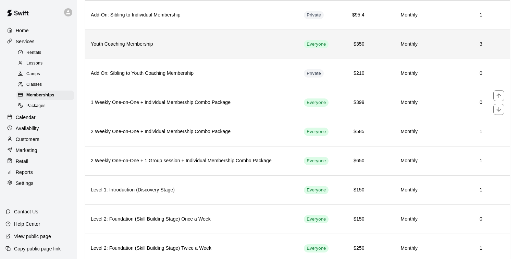
scroll to position [101, 0]
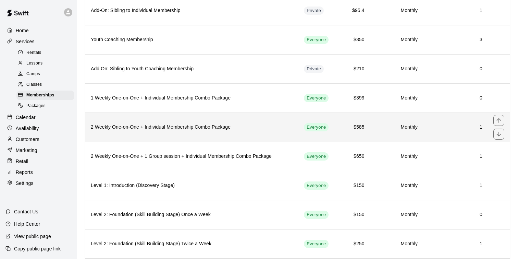
click at [239, 137] on th "2 Weekly One-on-One + Individual Membership Combo Package" at bounding box center [191, 126] width 213 height 29
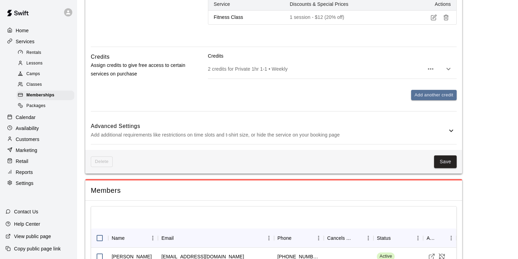
scroll to position [681, 0]
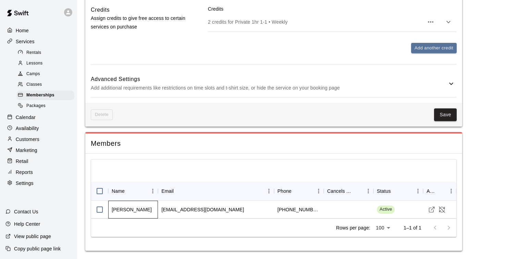
click at [129, 208] on div "[PERSON_NAME]" at bounding box center [132, 209] width 40 height 7
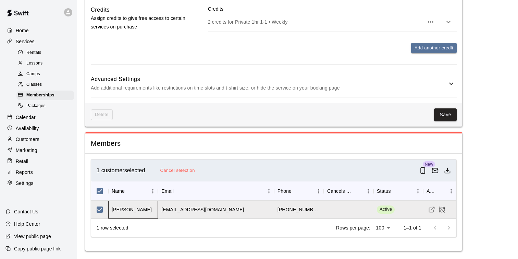
click at [129, 208] on div "[PERSON_NAME]" at bounding box center [132, 209] width 40 height 7
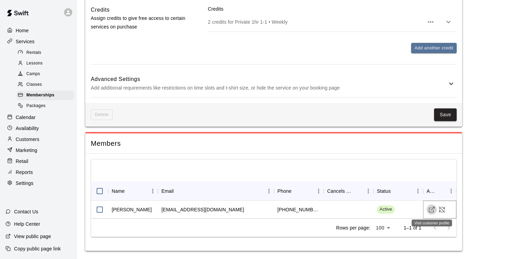
click at [429, 212] on icon "Visit customer profile" at bounding box center [431, 209] width 7 height 7
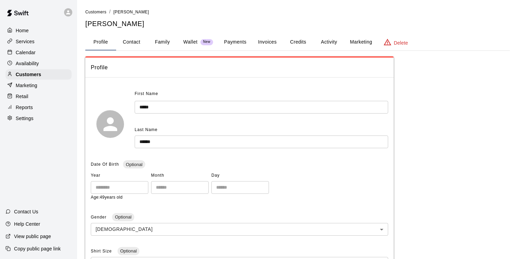
click at [165, 39] on button "Family" at bounding box center [162, 42] width 31 height 16
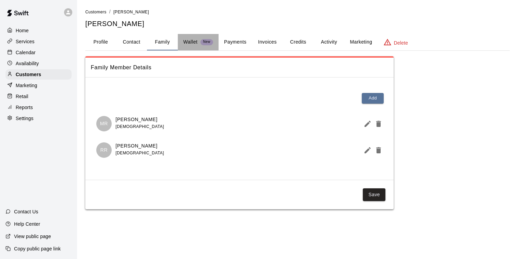
click at [193, 42] on p "Wallet" at bounding box center [190, 41] width 14 height 7
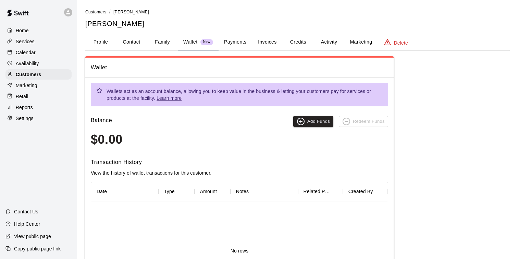
click at [163, 44] on button "Family" at bounding box center [162, 42] width 31 height 16
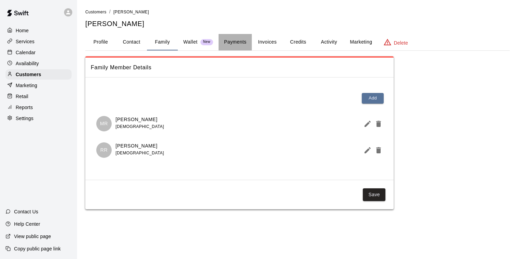
click at [229, 46] on button "Payments" at bounding box center [234, 42] width 33 height 16
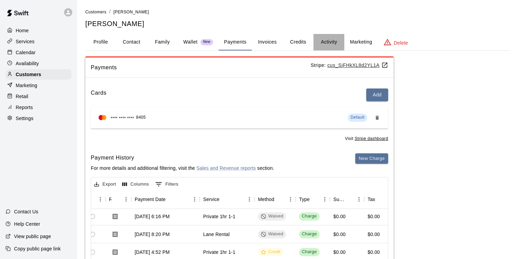
click at [328, 43] on button "Activity" at bounding box center [328, 42] width 31 height 16
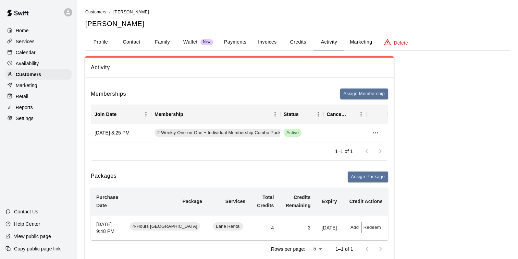
click at [245, 46] on button "Payments" at bounding box center [234, 42] width 33 height 16
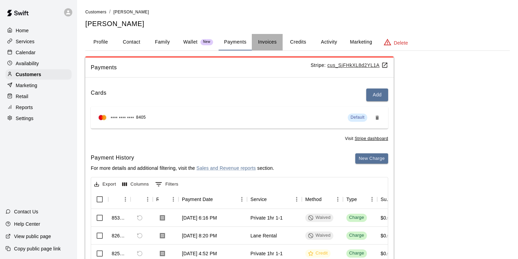
click at [265, 44] on button "Invoices" at bounding box center [267, 42] width 31 height 16
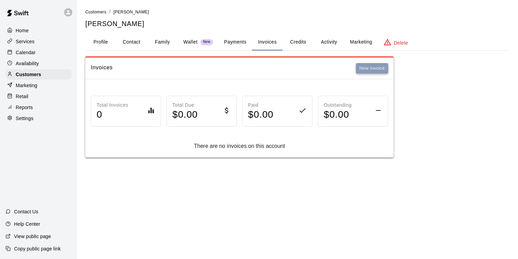
click at [360, 67] on button "New invoice" at bounding box center [372, 68] width 32 height 11
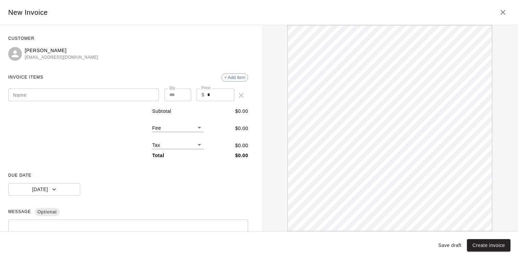
click at [501, 11] on icon "Close" at bounding box center [502, 12] width 5 height 5
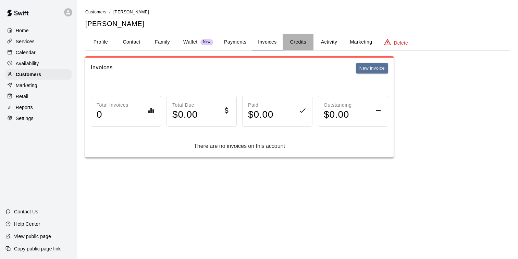
click at [303, 41] on button "Credits" at bounding box center [298, 42] width 31 height 16
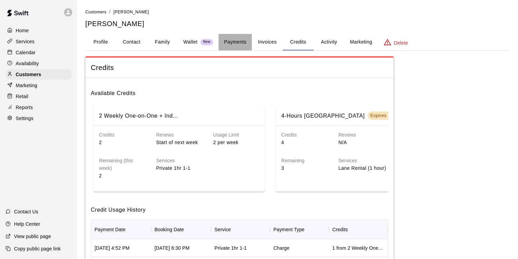
click at [246, 39] on button "Payments" at bounding box center [234, 42] width 33 height 16
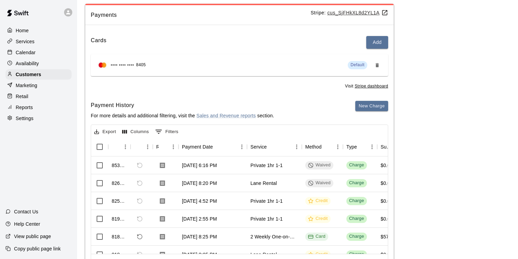
scroll to position [53, 0]
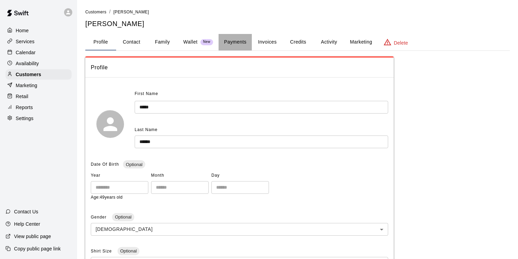
click at [237, 39] on button "Payments" at bounding box center [234, 42] width 33 height 16
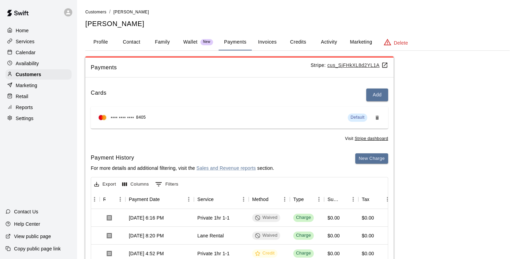
drag, startPoint x: 441, startPoint y: 126, endPoint x: 441, endPoint y: 118, distance: 7.2
click at [441, 124] on div "Payments Stripe: cus_SjFHkXL8d2YL1A Cards Add **** **** **** 8405 Default Visit…" at bounding box center [297, 194] width 424 height 276
